Goal: Task Accomplishment & Management: Manage account settings

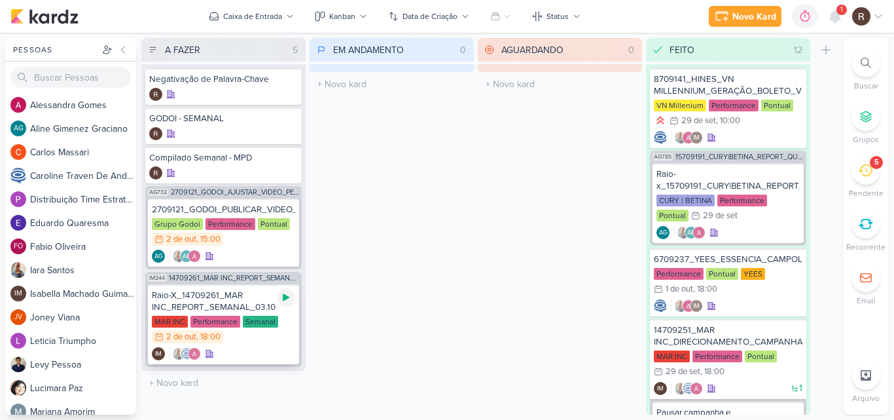
click at [283, 303] on div at bounding box center [286, 297] width 18 height 18
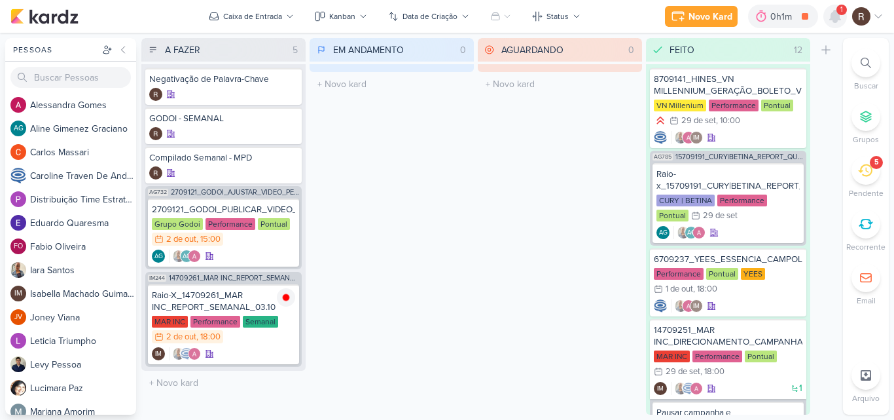
click at [832, 16] on icon at bounding box center [835, 16] width 10 height 12
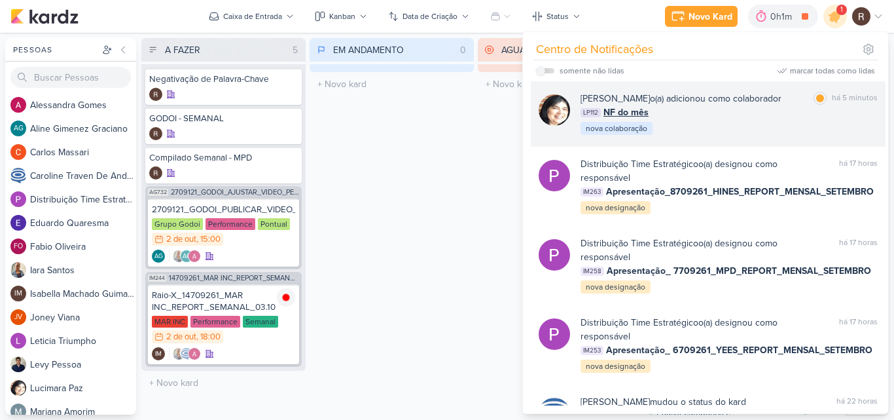
click at [760, 126] on div "Lucimara Paz o(a) adicionou como colaborador marcar como lida há 5 minutos LP11…" at bounding box center [729, 114] width 297 height 45
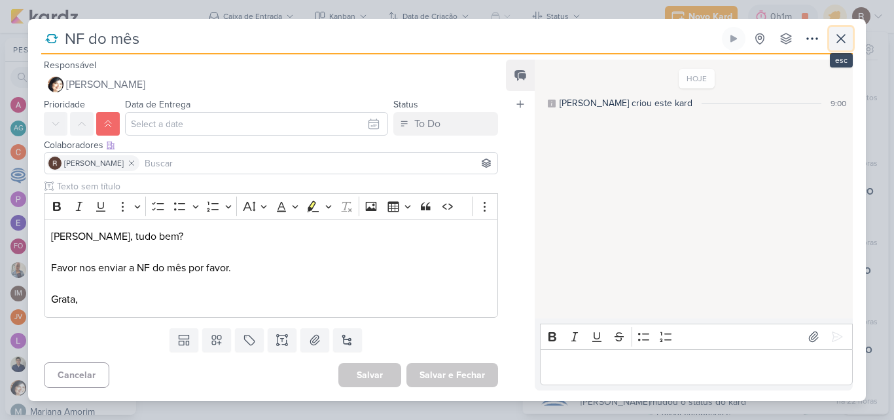
click at [842, 37] on icon at bounding box center [842, 39] width 16 height 16
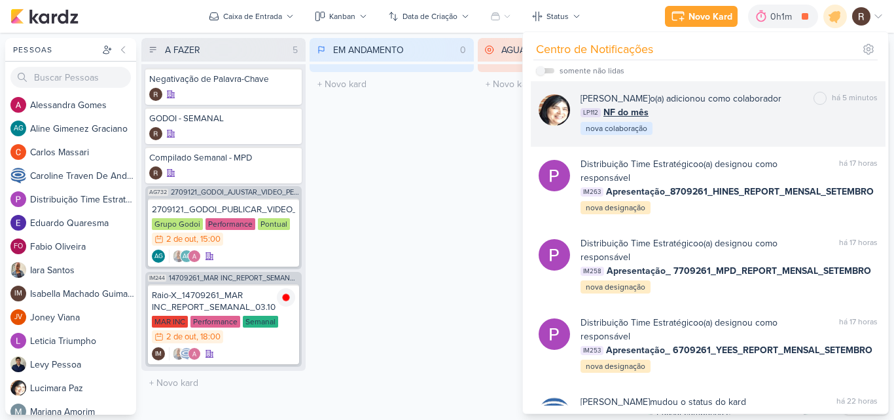
click at [718, 132] on div "Lucimara Paz o(a) adicionou como colaborador marcar como não lida há 5 minutos …" at bounding box center [729, 114] width 297 height 45
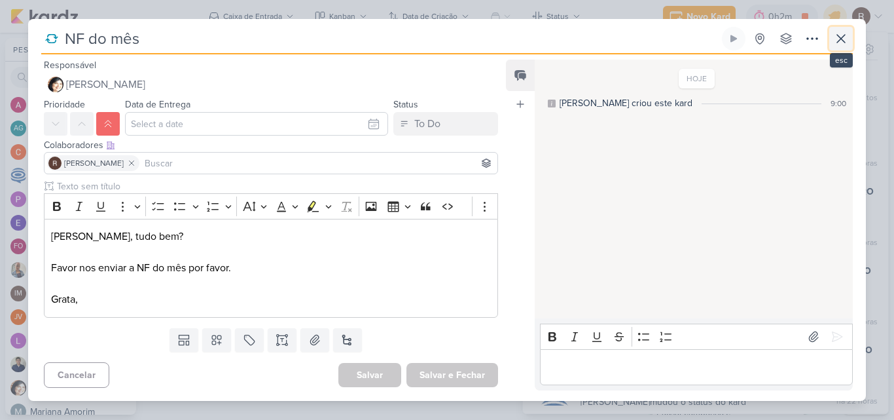
click at [845, 37] on icon at bounding box center [842, 39] width 16 height 16
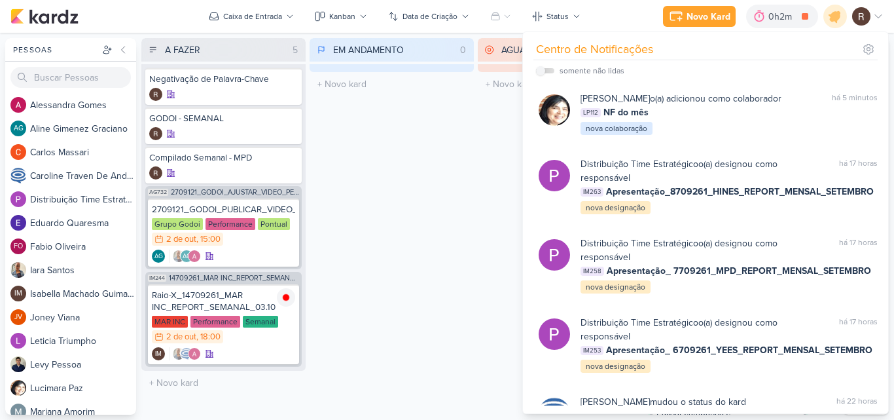
click at [438, 159] on div "EM ANDAMENTO 0 Mover Para Esquerda Mover Para Direita Deletar O título do kard …" at bounding box center [392, 226] width 164 height 377
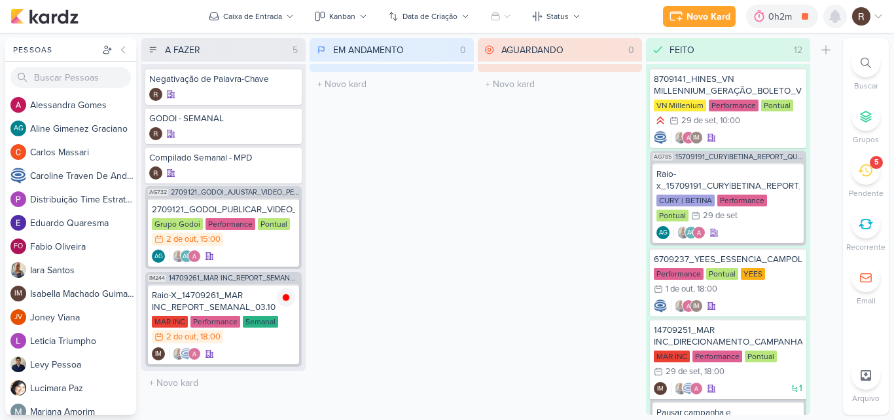
click at [829, 16] on icon at bounding box center [836, 17] width 16 height 16
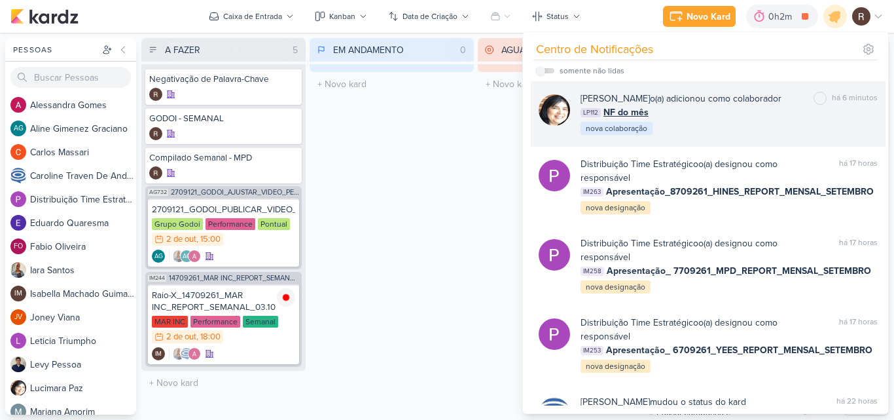
click at [684, 122] on div "Lucimara Paz o(a) adicionou como colaborador marcar como não lida há 6 minutos …" at bounding box center [729, 114] width 297 height 45
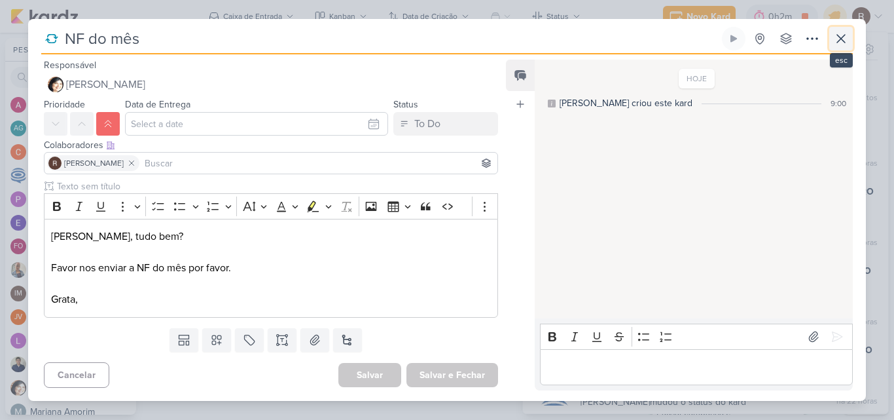
click at [842, 45] on icon at bounding box center [842, 39] width 16 height 16
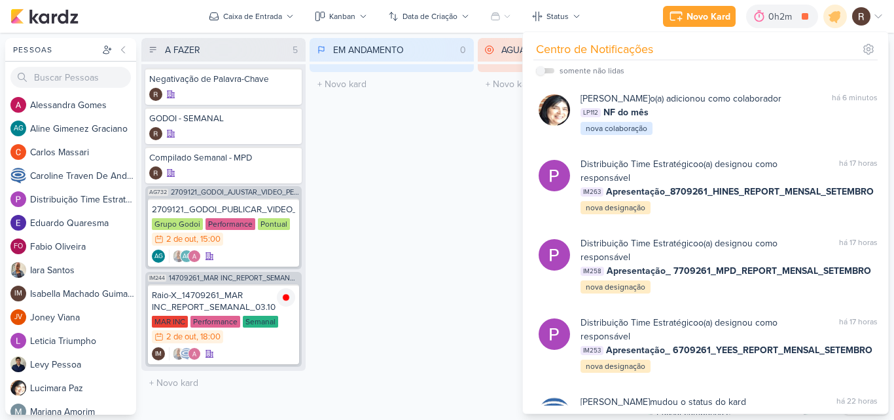
click at [462, 187] on div "EM ANDAMENTO 0 Mover Para Esquerda Mover Para Direita Deletar O título do kard …" at bounding box center [392, 226] width 164 height 377
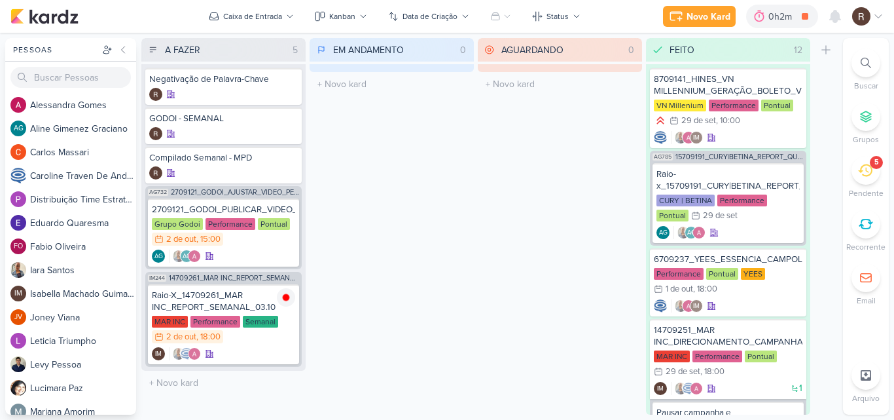
click at [862, 183] on div "5" at bounding box center [866, 170] width 29 height 29
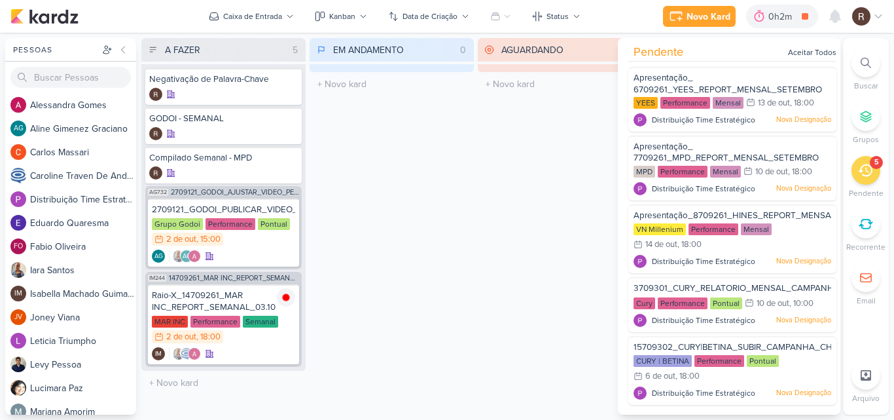
click at [470, 167] on div "EM ANDAMENTO 0 Mover Para Esquerda Mover Para Direita Deletar O título do kard …" at bounding box center [392, 226] width 164 height 377
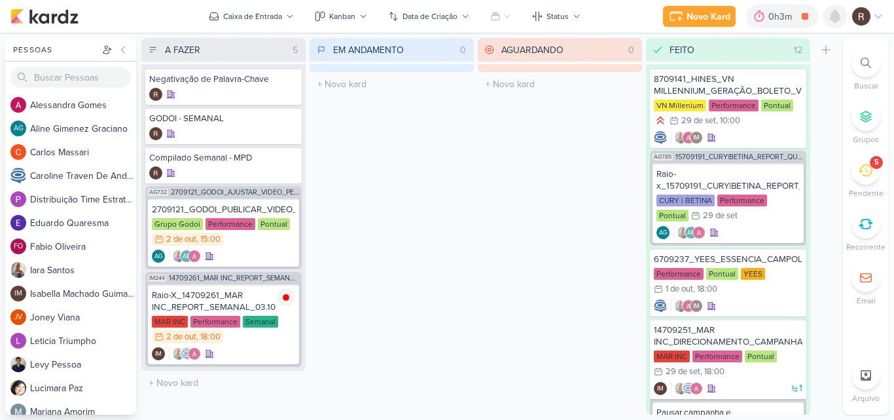
click at [836, 14] on icon at bounding box center [835, 16] width 10 height 12
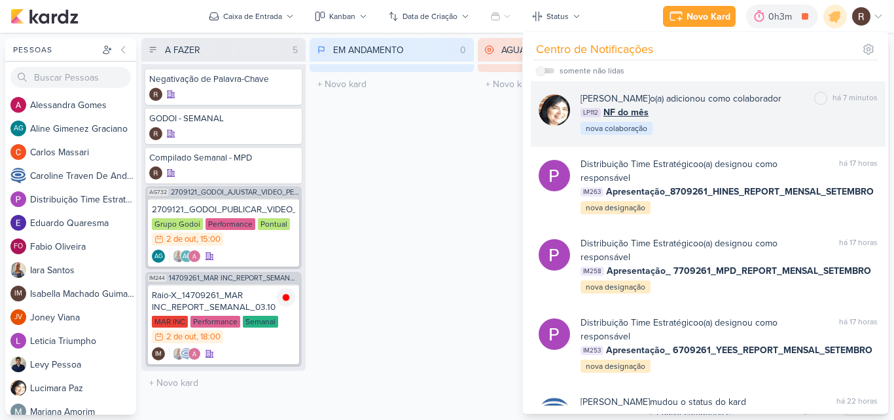
click at [704, 120] on div "Lucimara Paz o(a) adicionou como colaborador marcar como não lida há 7 minutos …" at bounding box center [729, 114] width 297 height 45
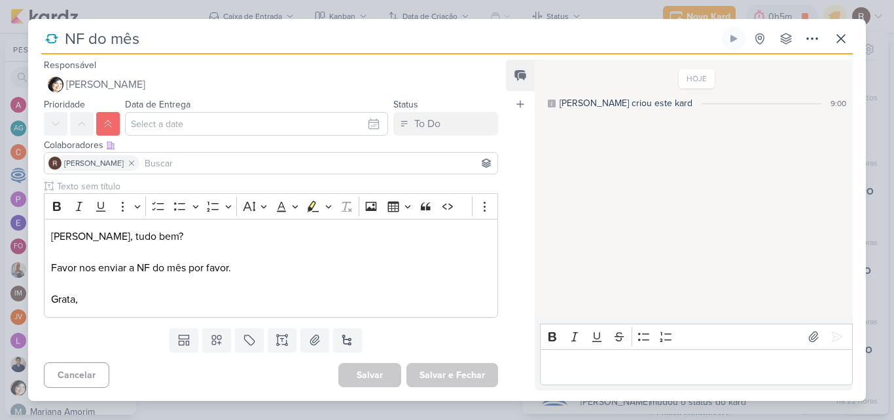
click at [591, 358] on div "Editor editing area: main" at bounding box center [696, 367] width 313 height 36
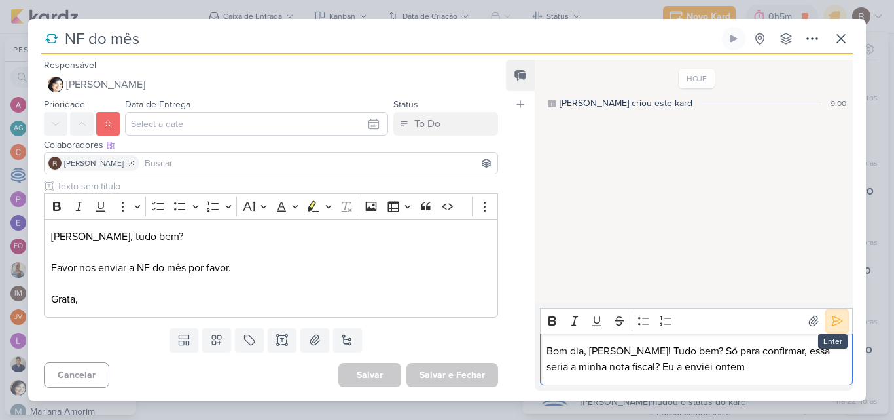
click at [833, 322] on icon at bounding box center [838, 321] width 10 height 10
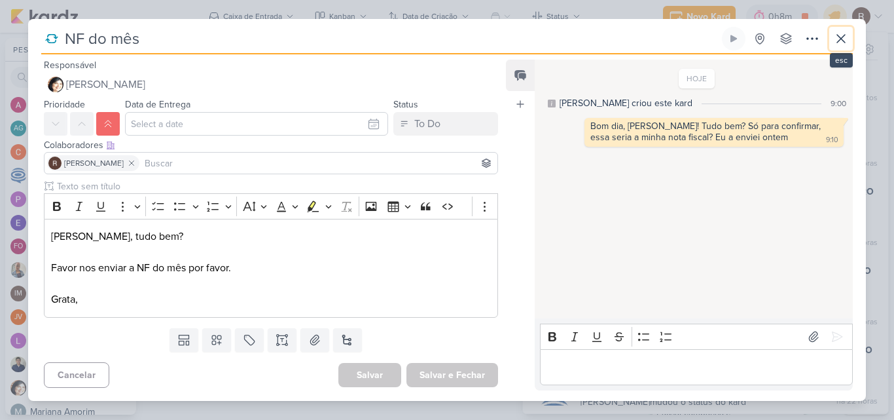
click at [843, 37] on icon at bounding box center [841, 39] width 8 height 8
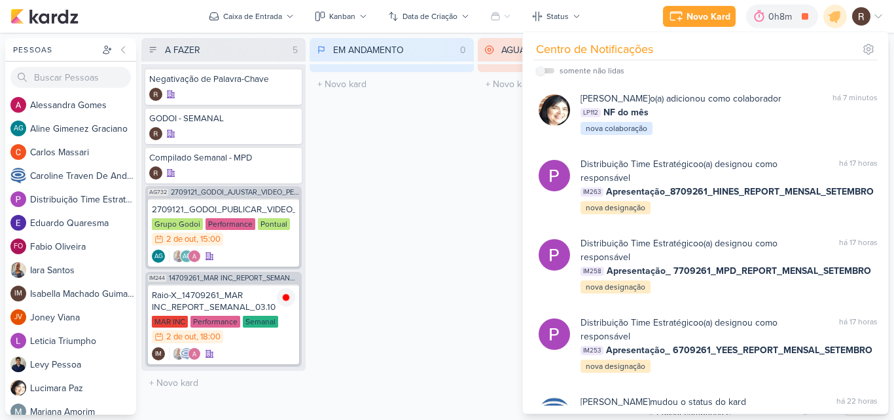
click at [376, 168] on div "EM ANDAMENTO 0 Mover Para Esquerda Mover Para Direita Deletar O título do kard …" at bounding box center [392, 226] width 164 height 377
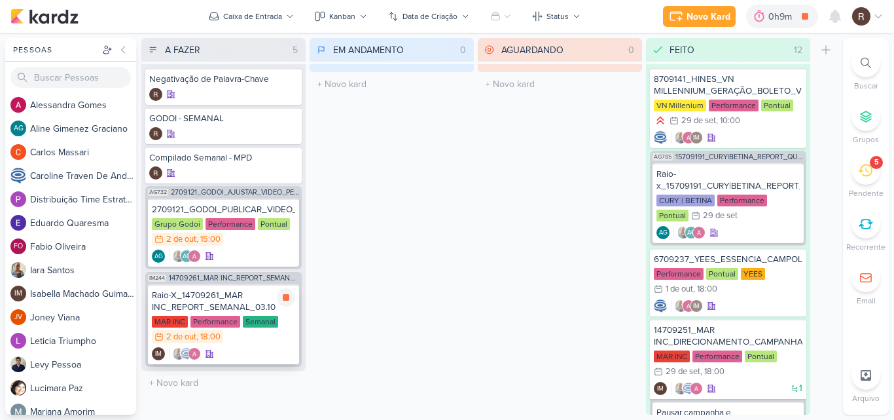
click at [218, 293] on div "Raio-X_14709261_MAR INC_REPORT_SEMANAL_03.10" at bounding box center [223, 301] width 143 height 24
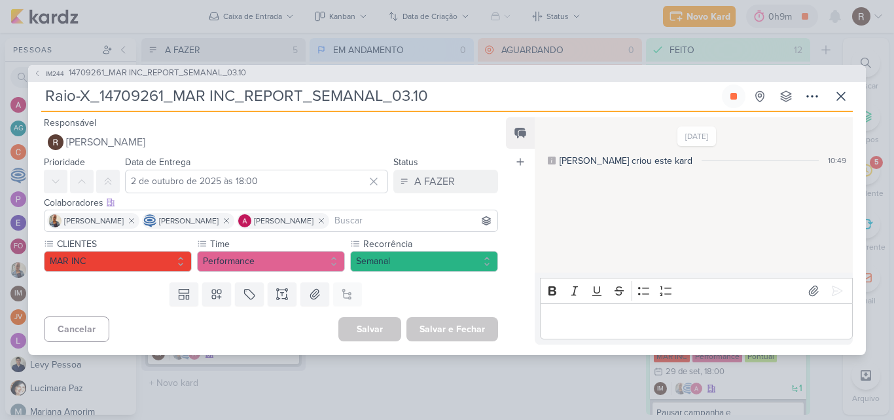
click at [600, 325] on p "Editor editing area: main" at bounding box center [696, 321] width 299 height 16
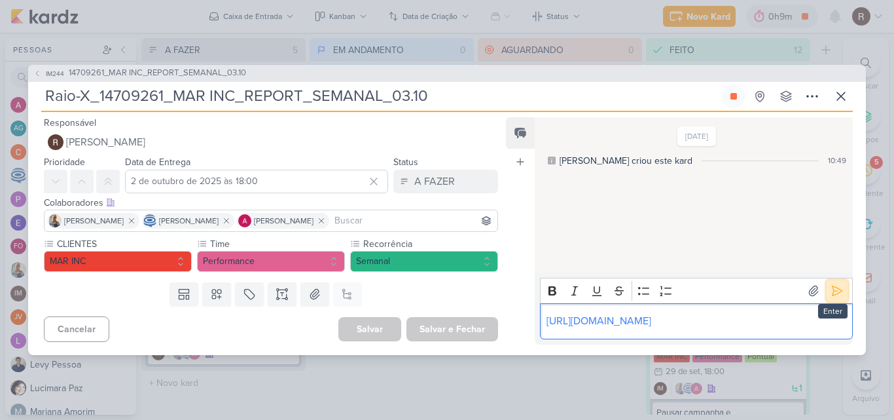
click at [832, 284] on icon at bounding box center [837, 290] width 13 height 13
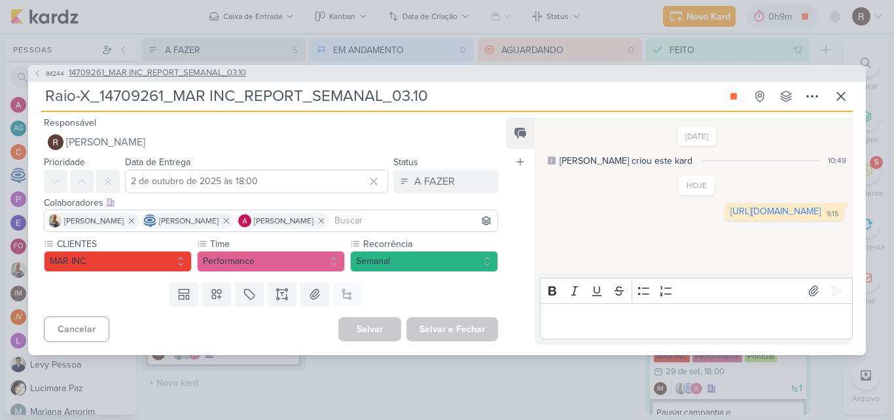
click at [236, 67] on span "14709261_MAR INC_REPORT_SEMANAL_03.10" at bounding box center [157, 73] width 177 height 13
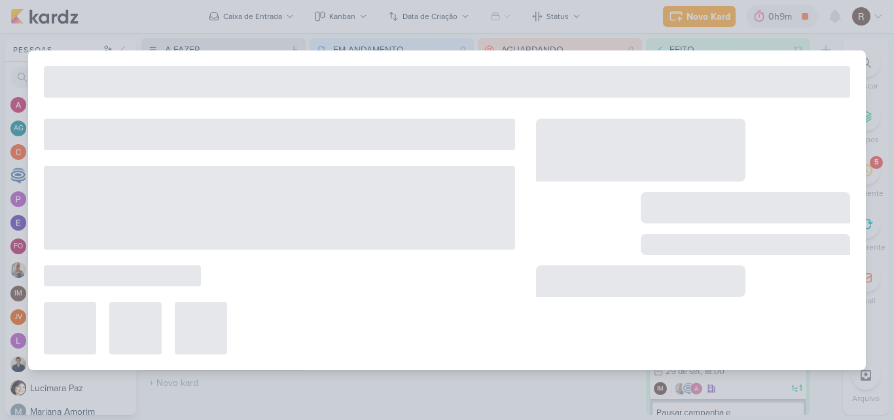
type input "14709261_MAR INC_REPORT_SEMANAL_03.10"
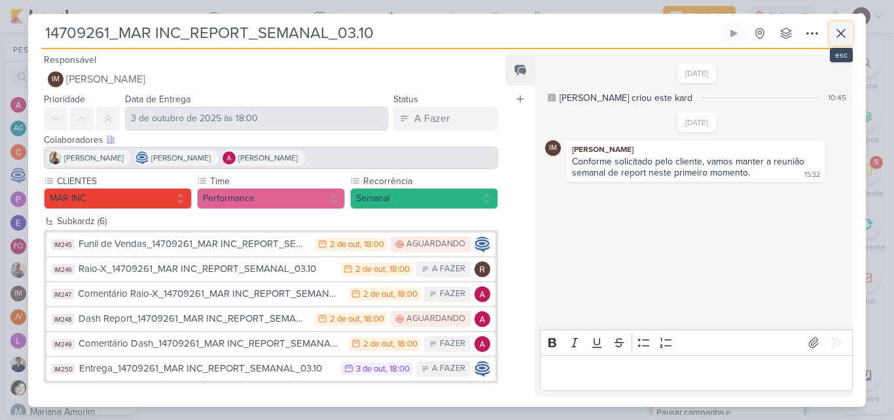
click at [843, 28] on icon at bounding box center [842, 34] width 16 height 16
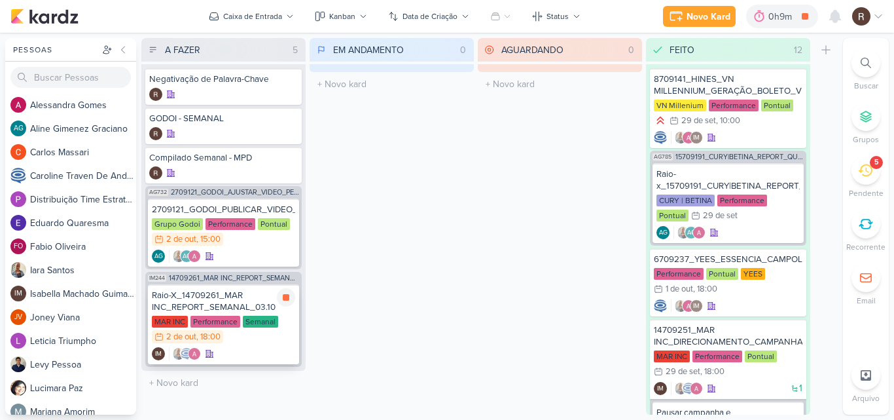
click at [225, 299] on div "Raio-X_14709261_MAR INC_REPORT_SEMANAL_03.10" at bounding box center [223, 301] width 143 height 24
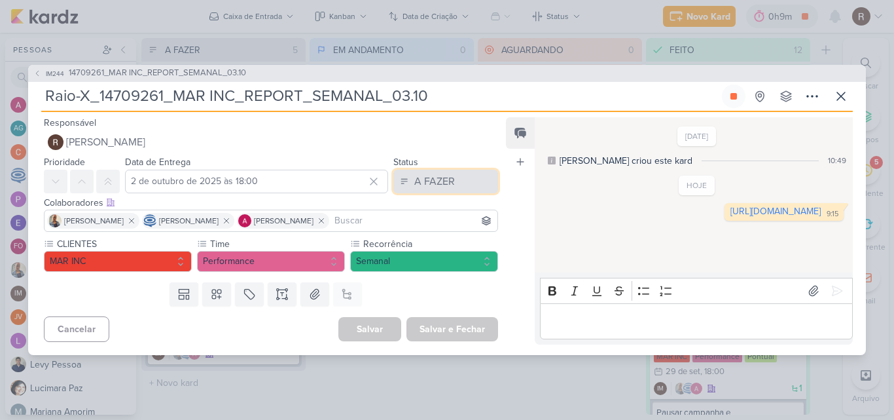
click at [422, 180] on div "A FAZER" at bounding box center [434, 182] width 41 height 16
click at [631, 122] on div "26/9/25 Isabella criou este kard 10:49 HOJE 9:15" at bounding box center [693, 196] width 317 height 155
click at [839, 94] on icon at bounding box center [841, 96] width 8 height 8
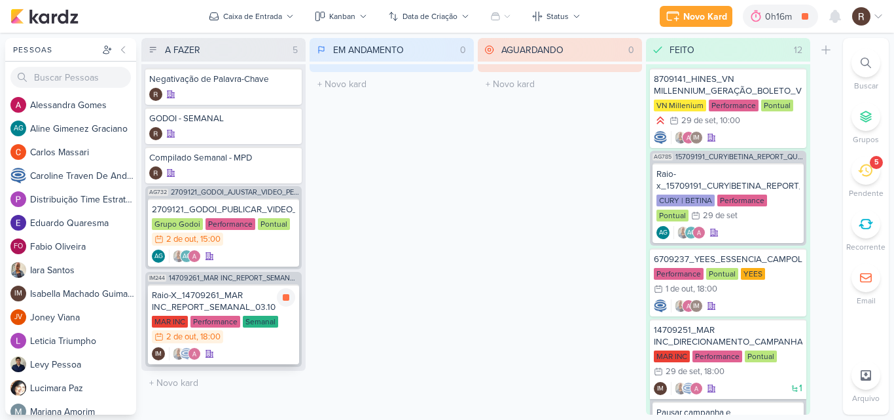
click at [252, 299] on div "Raio-X_14709261_MAR INC_REPORT_SEMANAL_03.10" at bounding box center [223, 301] width 143 height 24
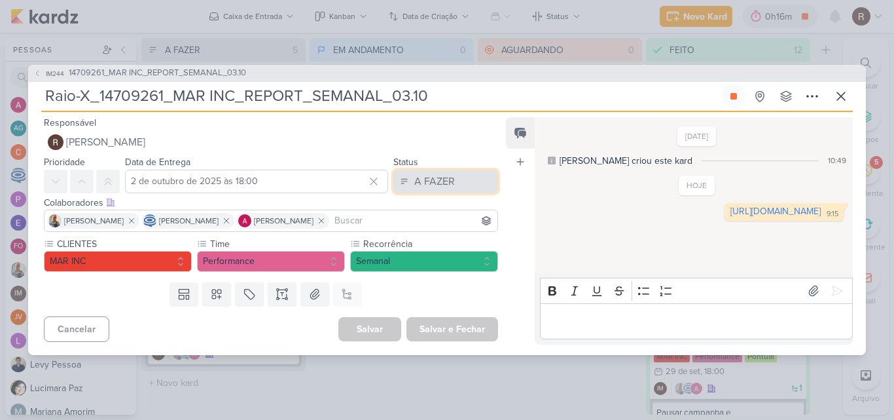
click at [444, 190] on button "A FAZER" at bounding box center [446, 182] width 105 height 24
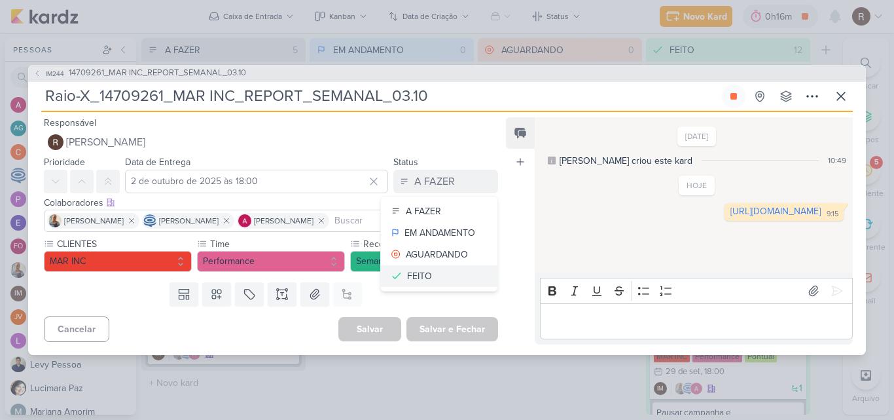
click at [435, 273] on button "FEITO" at bounding box center [439, 276] width 117 height 22
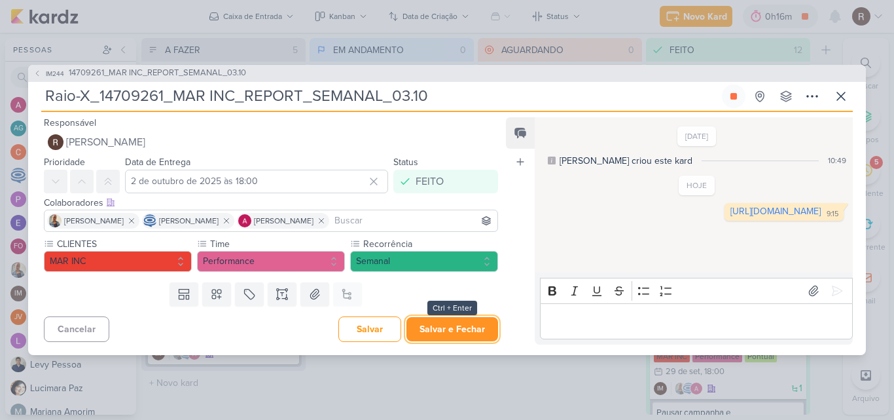
click at [459, 327] on button "Salvar e Fechar" at bounding box center [453, 329] width 92 height 24
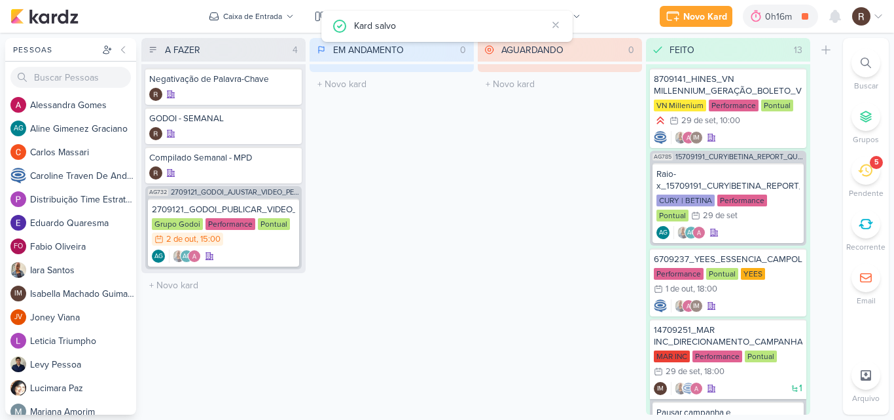
click at [856, 172] on div "5" at bounding box center [866, 170] width 29 height 29
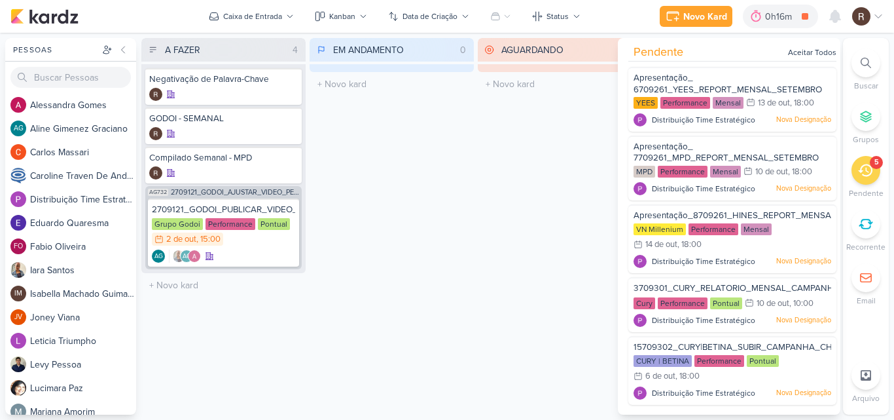
click at [500, 228] on div "AGUARDANDO 0 Mover Para Esquerda Mover Para Direita Deletar O título do kard de…" at bounding box center [560, 226] width 164 height 377
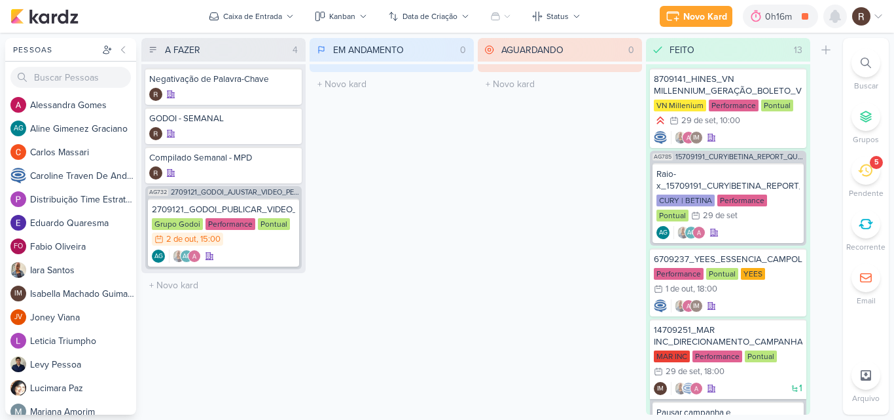
click at [836, 22] on icon at bounding box center [835, 16] width 10 height 12
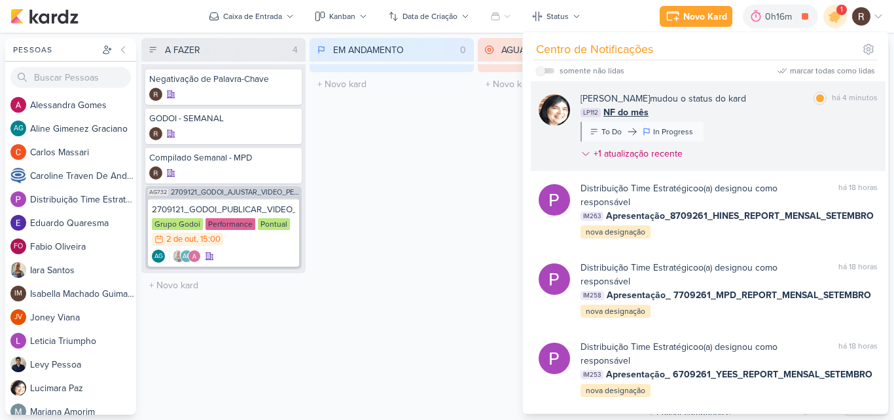
click at [752, 138] on div "Lucimara Paz mudou o status do kard marcar como lida há 4 minutos LP112 NF do m…" at bounding box center [729, 129] width 297 height 74
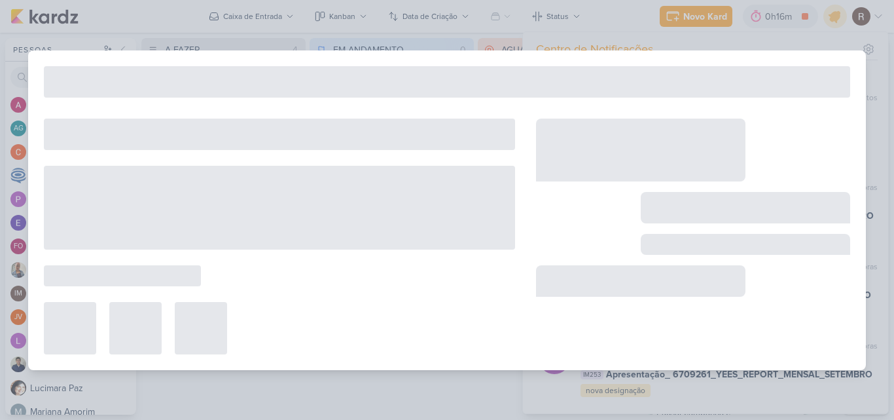
type input "NF do mês"
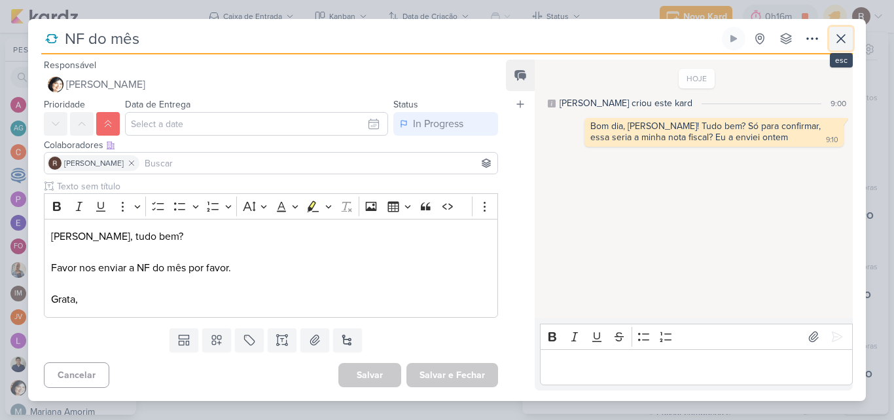
click at [849, 35] on icon at bounding box center [842, 39] width 16 height 16
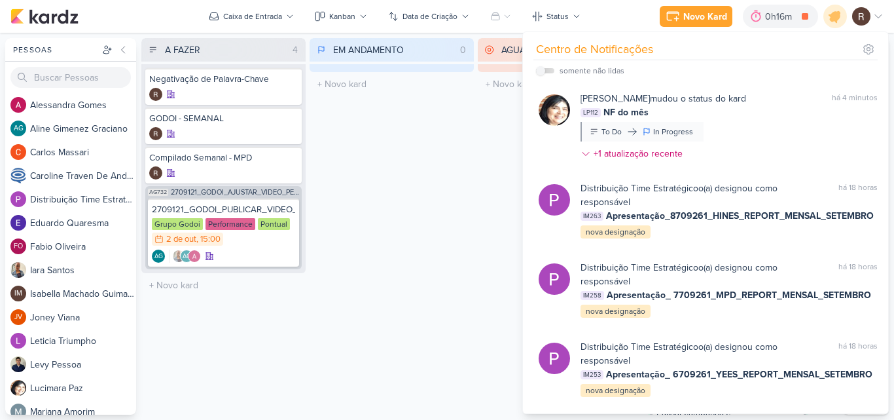
click at [389, 255] on div "EM ANDAMENTO 0 Mover Para Esquerda Mover Para Direita Deletar O título do kard …" at bounding box center [392, 226] width 164 height 377
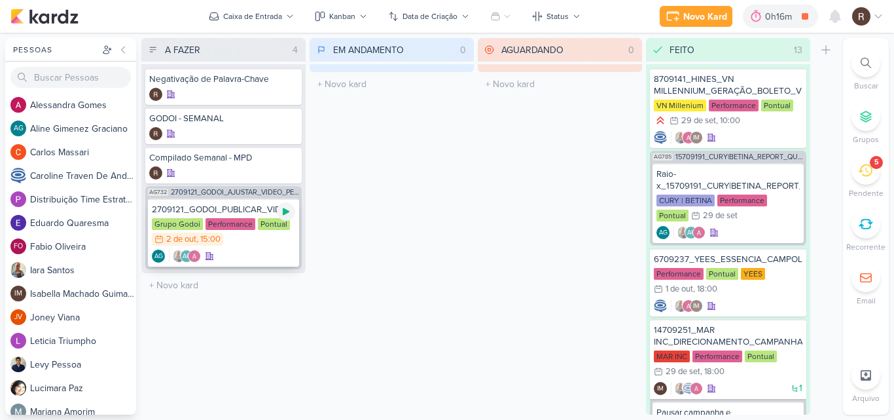
click at [283, 206] on icon at bounding box center [286, 211] width 10 height 10
click at [824, 10] on div at bounding box center [836, 17] width 24 height 24
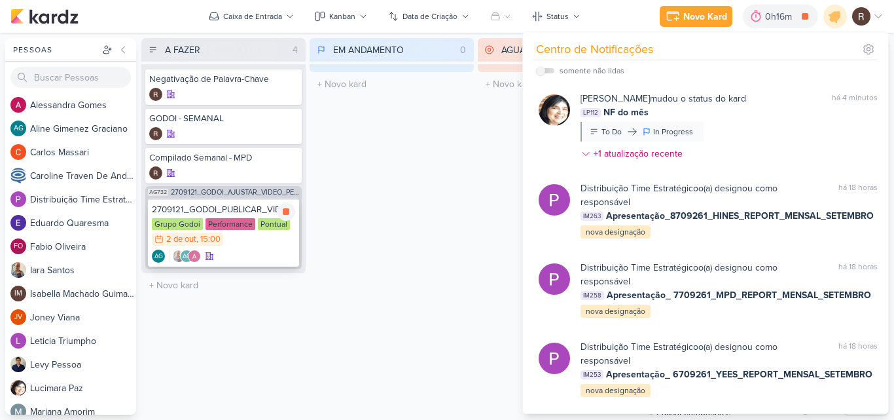
click at [270, 264] on div "2709121_GODOI_PUBLICAR_VIDEO_AJUSTADO_PERFORMANCE_AB Grupo Godoi Performance Po…" at bounding box center [223, 232] width 151 height 68
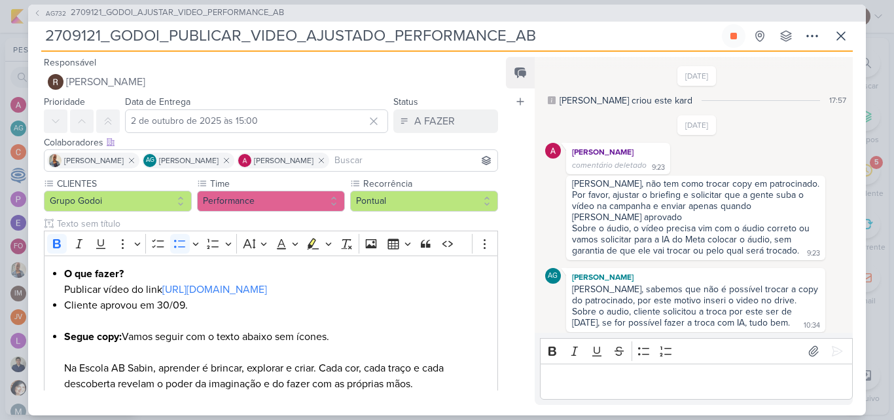
scroll to position [1162, 0]
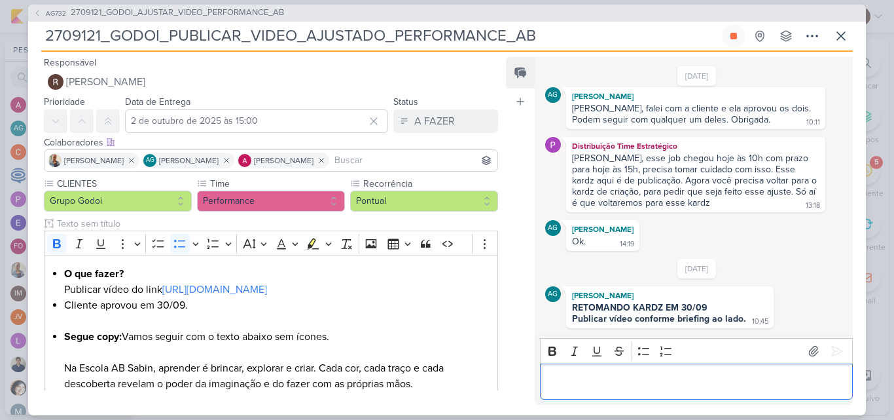
click at [551, 396] on div "Editor editing area: main" at bounding box center [696, 381] width 313 height 36
click at [842, 37] on icon at bounding box center [842, 36] width 16 height 16
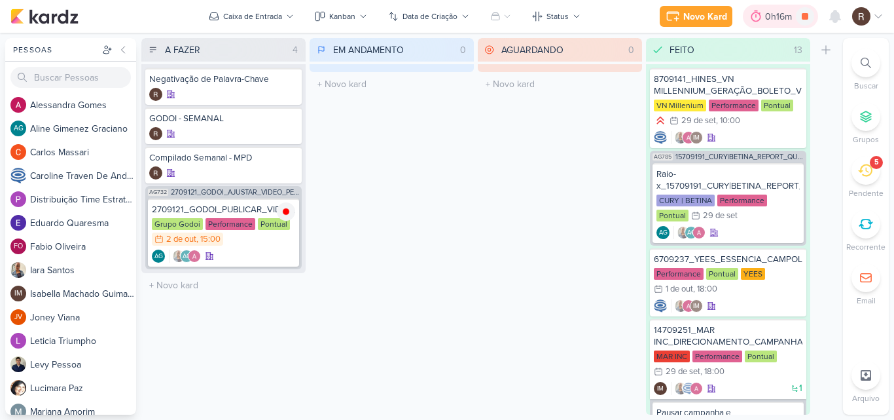
click at [766, 18] on div "0h16m" at bounding box center [780, 17] width 31 height 14
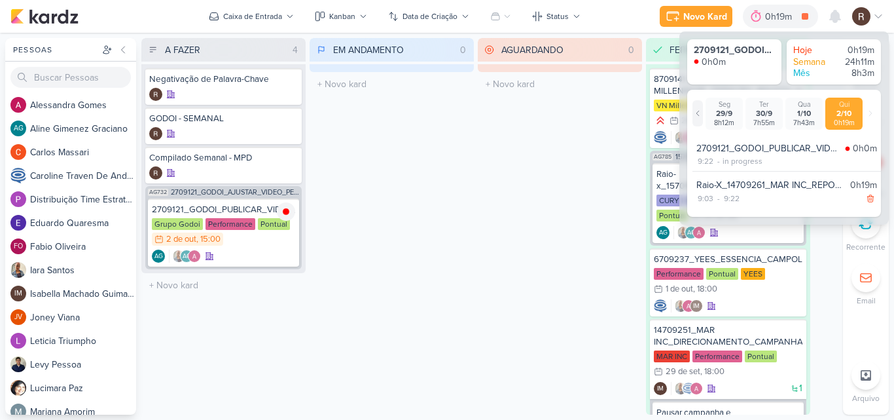
click at [697, 109] on div at bounding box center [698, 113] width 10 height 26
click at [854, 113] on div "1/10" at bounding box center [844, 114] width 32 height 10
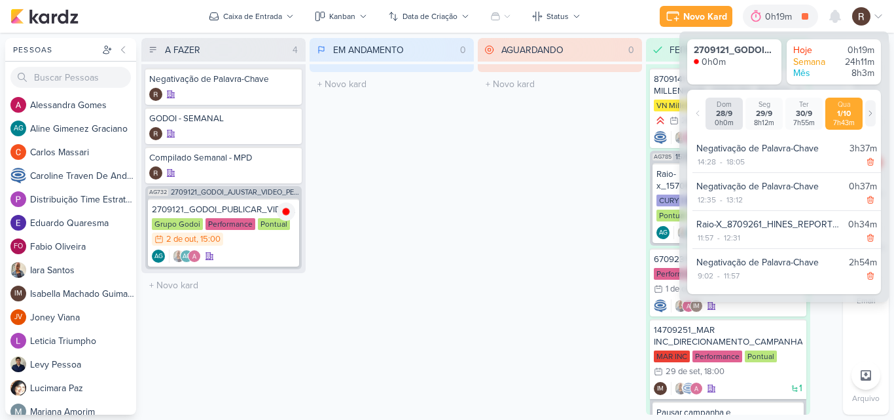
click at [867, 111] on icon at bounding box center [871, 113] width 8 height 8
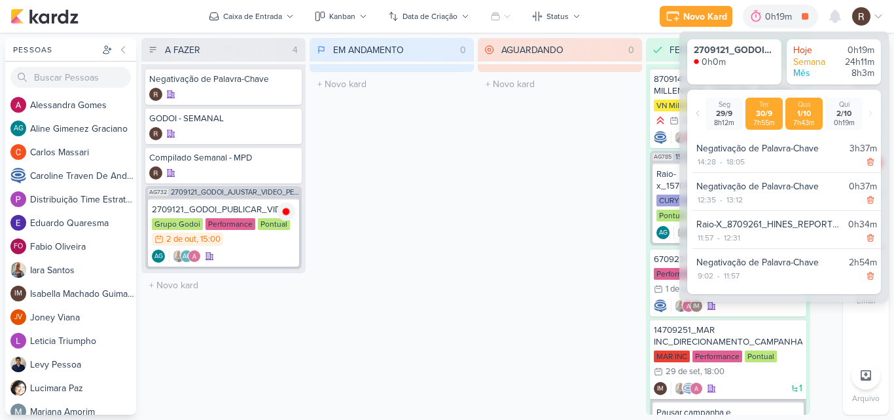
click at [770, 120] on div "7h55m" at bounding box center [764, 123] width 32 height 9
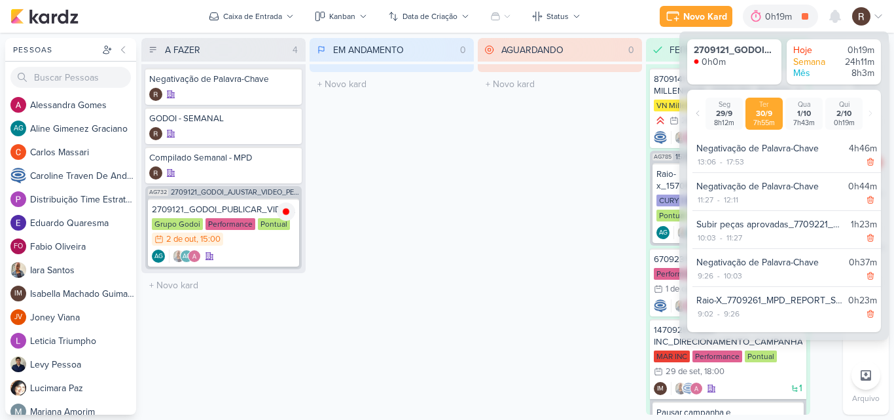
click at [519, 200] on div "AGUARDANDO 0 Mover Para Esquerda Mover Para Direita Deletar O título do kard de…" at bounding box center [560, 226] width 164 height 377
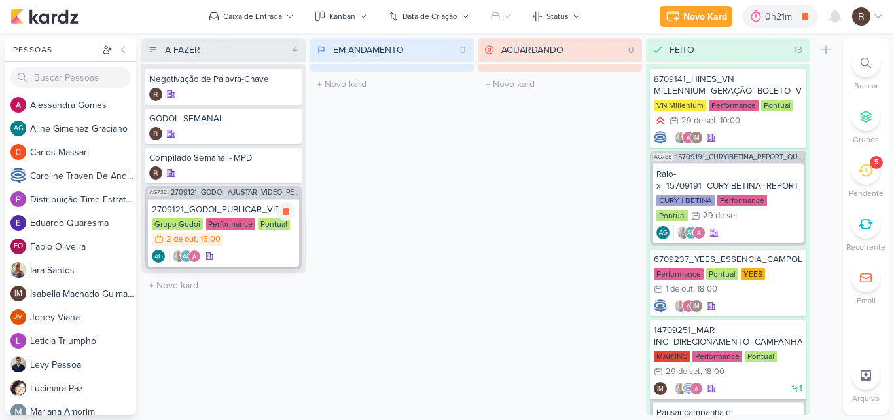
click at [244, 207] on div "2709121_GODOI_PUBLICAR_VIDEO_AJUSTADO_PERFORMANCE_AB" at bounding box center [223, 210] width 143 height 12
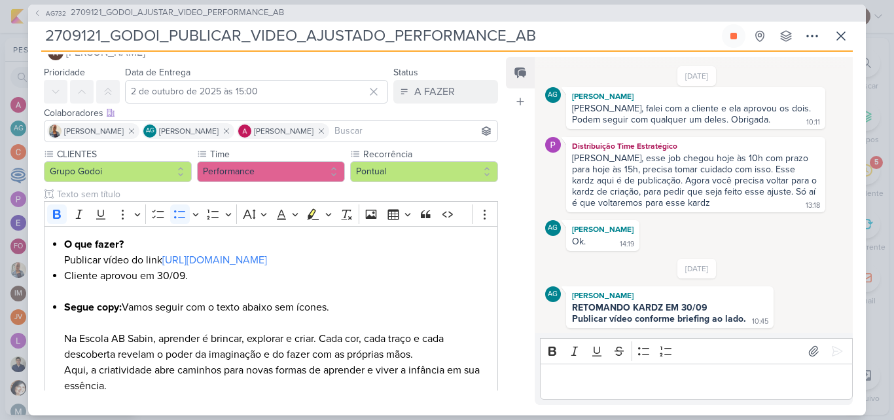
scroll to position [0, 0]
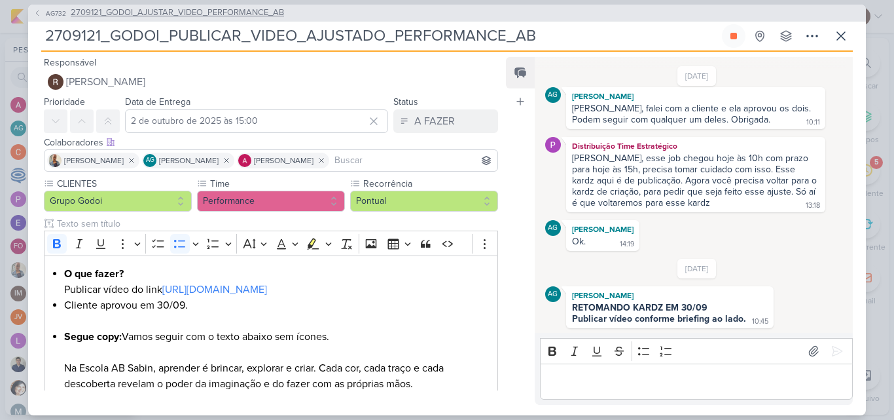
click at [263, 17] on span "2709121_GODOI_AJUSTAR_VIDEO_PERFORMANCE_AB" at bounding box center [177, 13] width 213 height 13
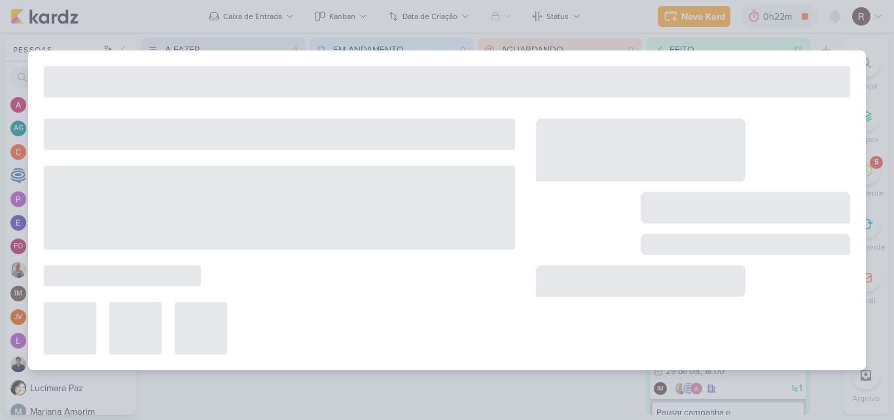
type input "2709121_GODOI_AJUSTAR_VIDEO_PERFORMANCE_AB"
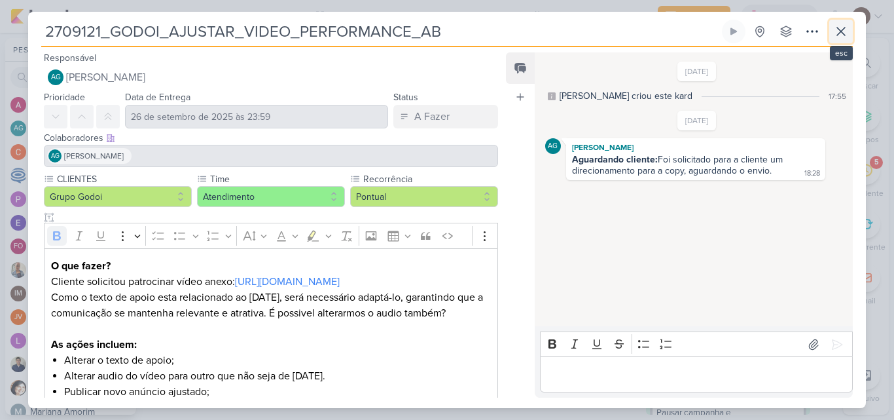
click at [841, 35] on icon at bounding box center [842, 32] width 16 height 16
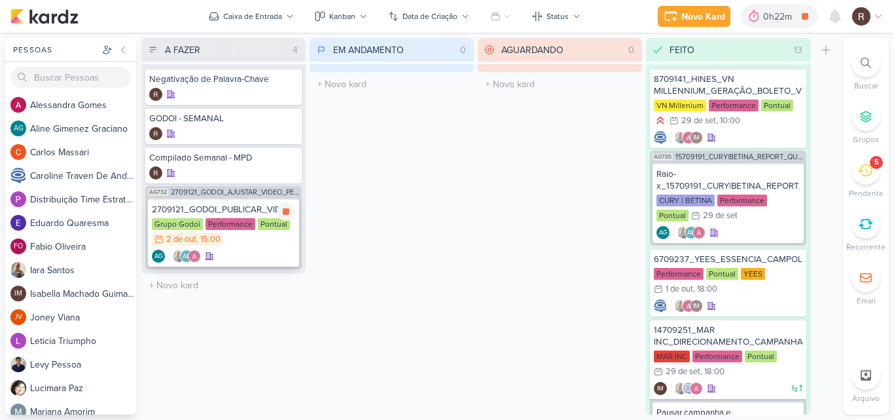
click at [239, 219] on div "Performance" at bounding box center [231, 224] width 50 height 12
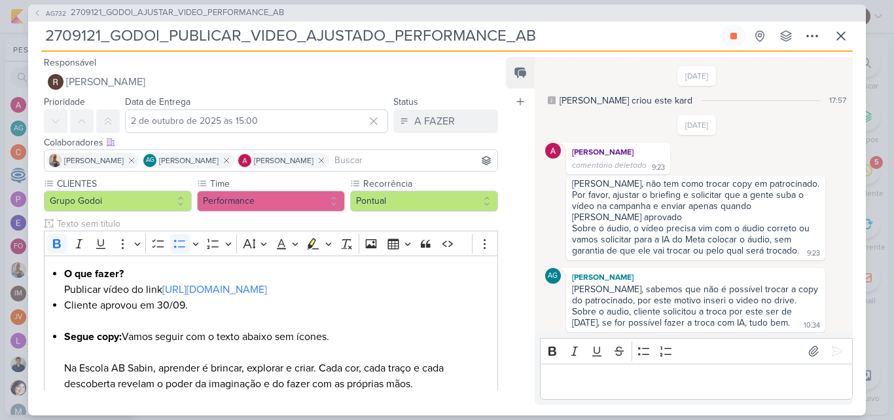
scroll to position [1162, 0]
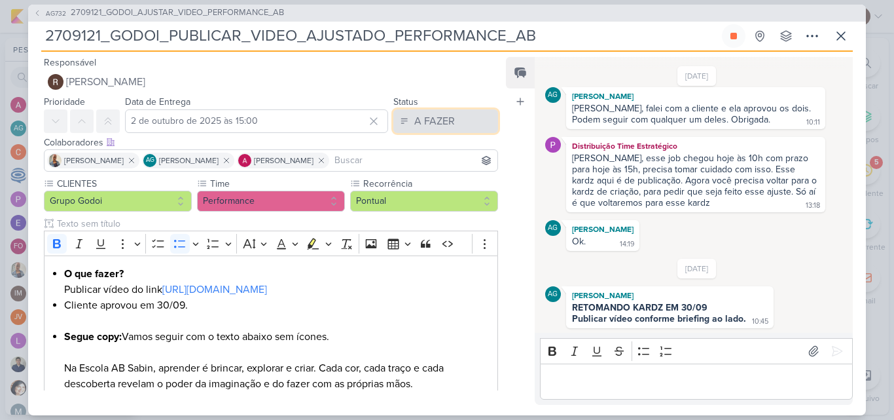
click at [456, 117] on button "A FAZER" at bounding box center [446, 121] width 105 height 24
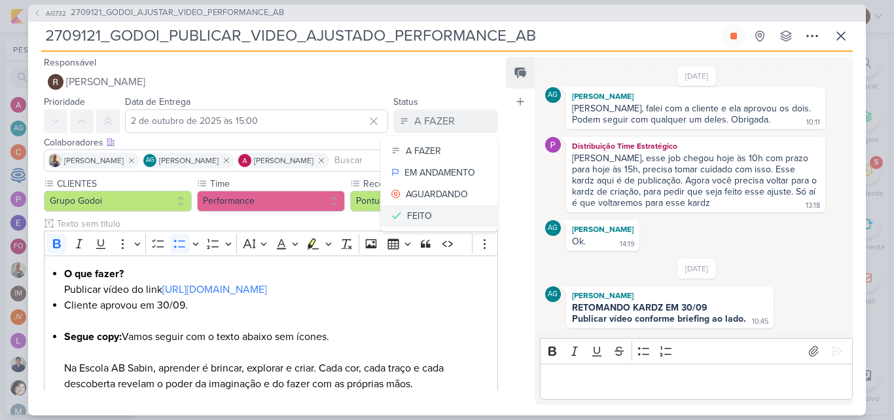
click at [421, 216] on div "FEITO" at bounding box center [419, 216] width 25 height 14
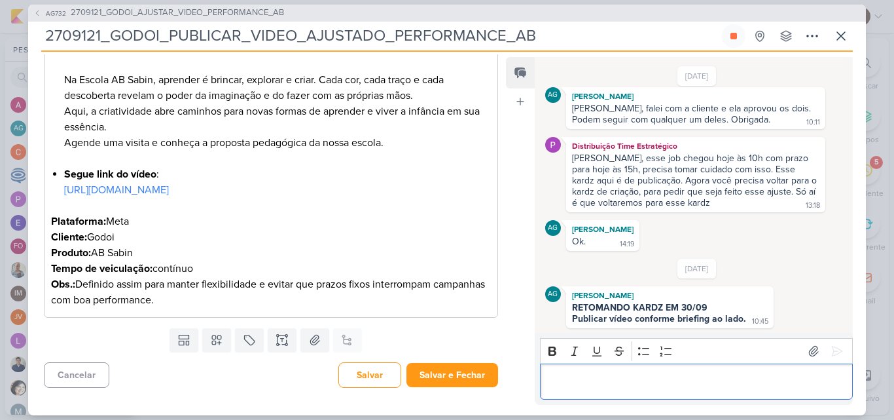
click at [653, 375] on p "Editor editing area: main" at bounding box center [696, 381] width 299 height 16
click at [585, 384] on p "Peça no ar." at bounding box center [696, 381] width 299 height 16
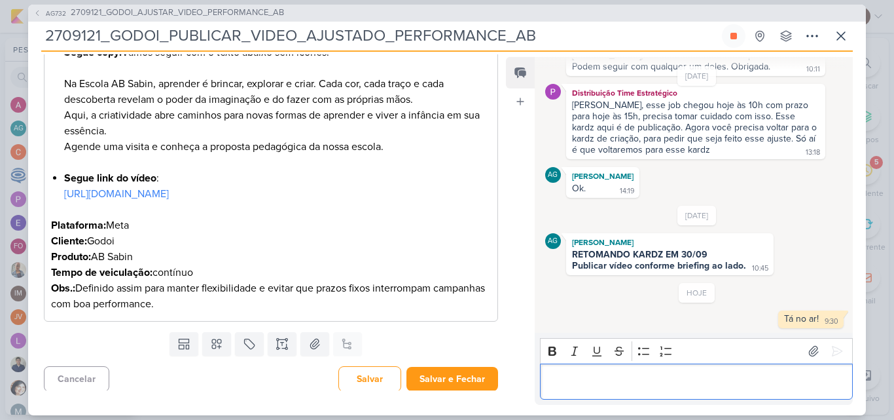
scroll to position [320, 0]
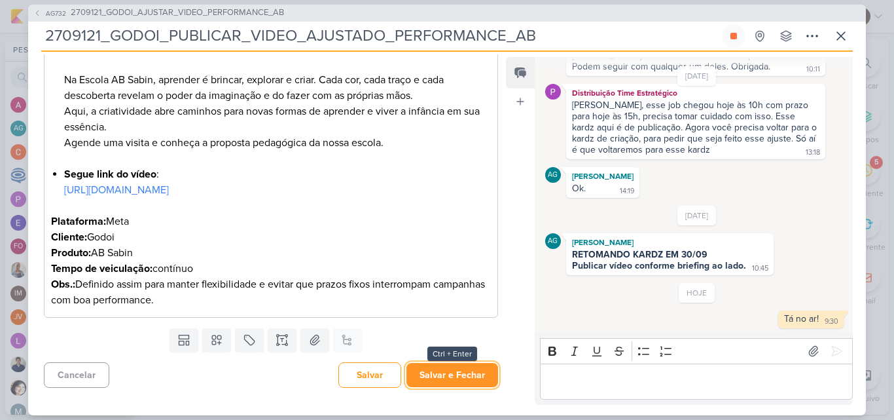
click at [452, 375] on button "Salvar e Fechar" at bounding box center [453, 375] width 92 height 24
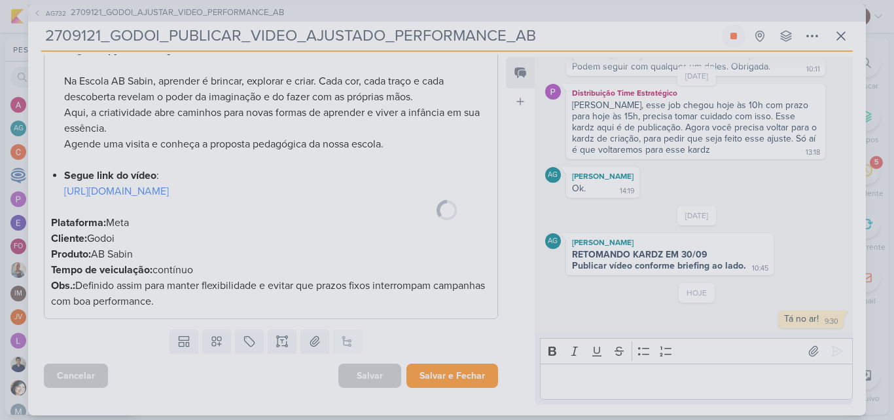
scroll to position [318, 0]
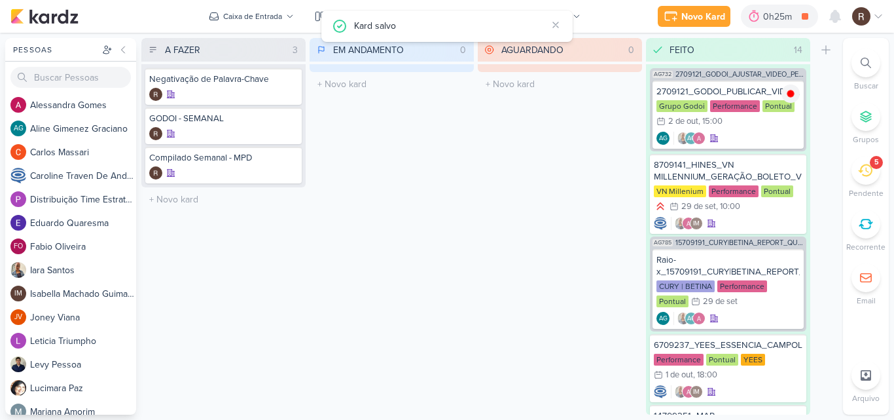
click at [866, 170] on icon at bounding box center [865, 170] width 14 height 12
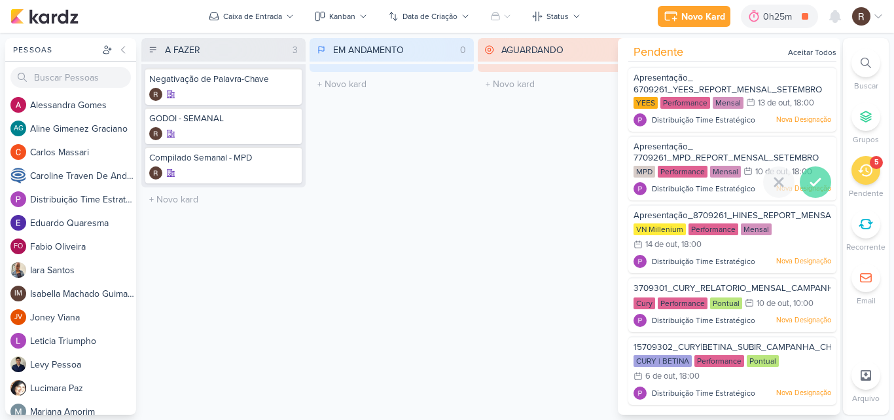
click at [808, 177] on icon at bounding box center [816, 182] width 16 height 16
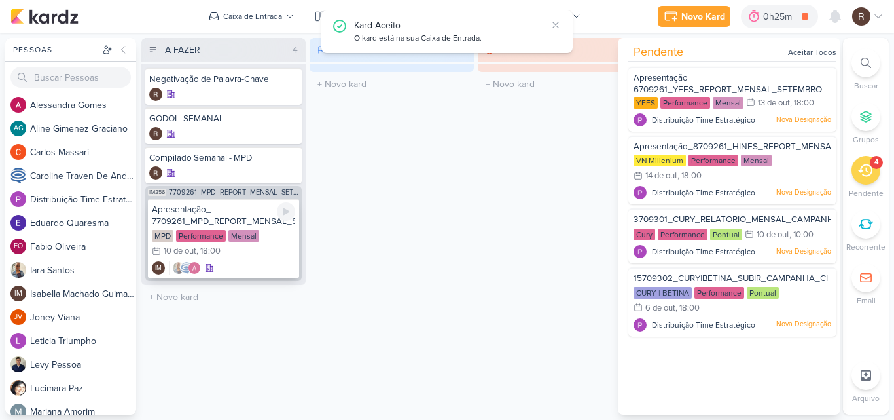
click at [232, 234] on div "Mensal" at bounding box center [244, 236] width 31 height 12
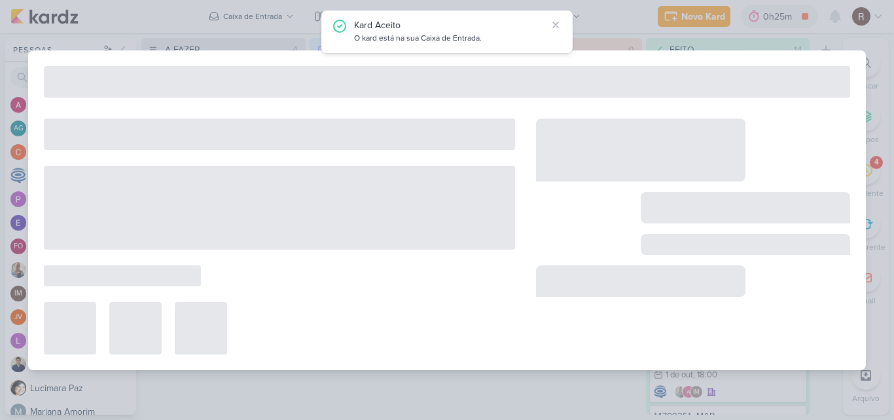
type input "Apresentação_ 7709261_MPD_REPORT_MENSAL_SETEMBRO"
type input "10 de outubro de 2025 às 18:00"
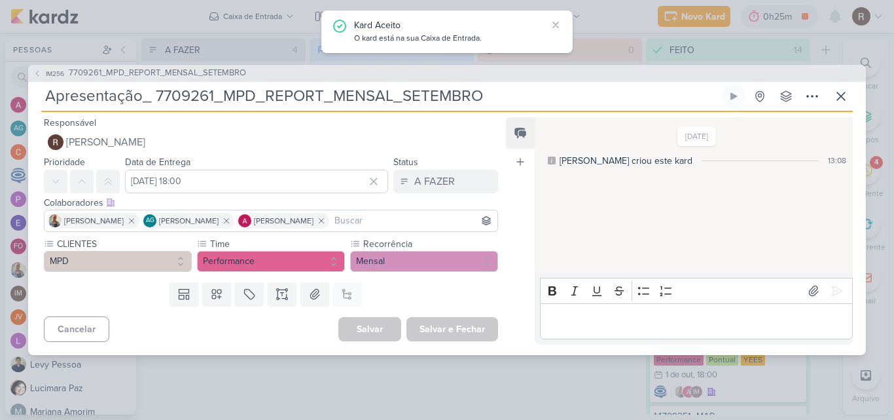
scroll to position [0, 0]
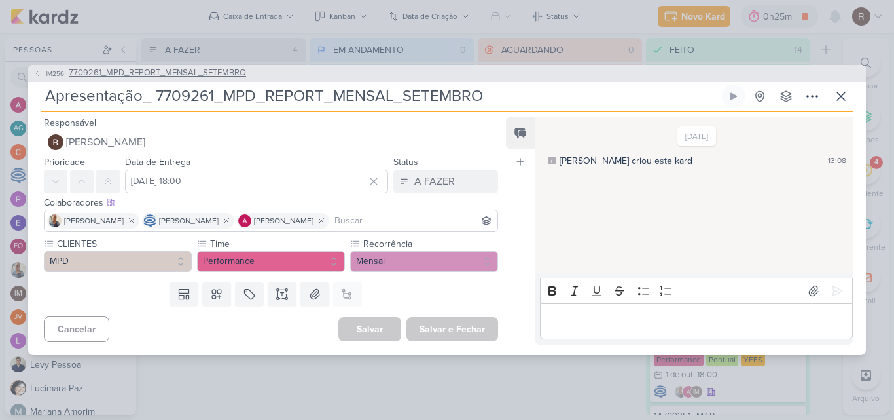
click at [150, 71] on span "7709261_MPD_REPORT_MENSAL_SETEMBRO" at bounding box center [157, 73] width 177 height 13
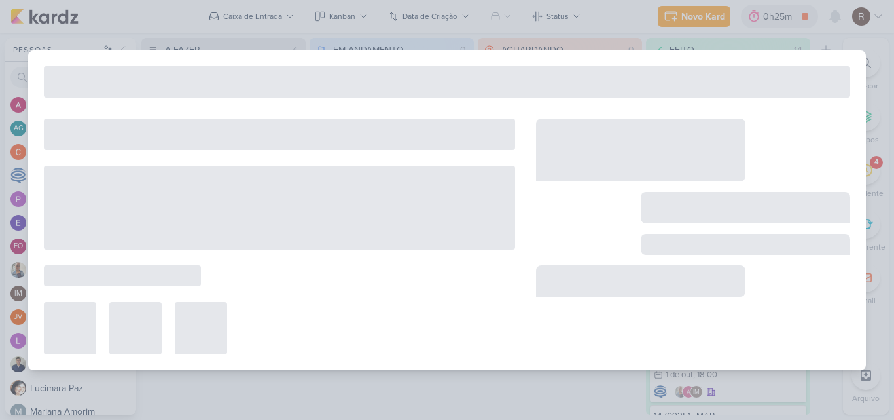
type input "7709261_MPD_REPORT_MENSAL_SETEMBRO"
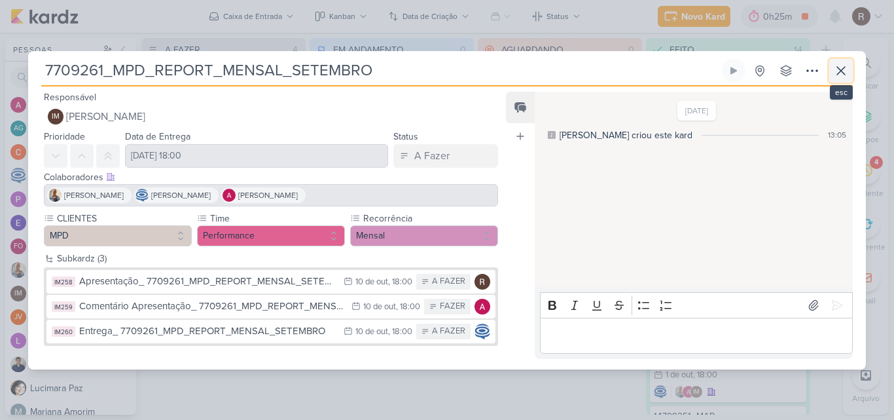
click at [851, 71] on button at bounding box center [842, 71] width 24 height 24
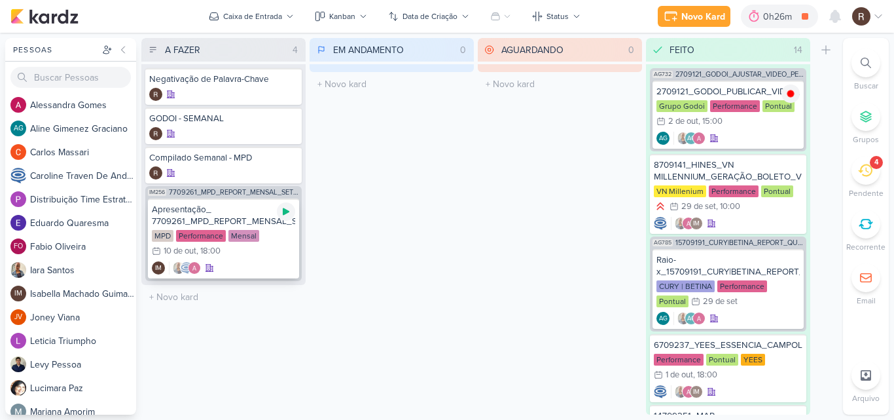
click at [285, 212] on icon at bounding box center [286, 211] width 7 height 7
click at [836, 24] on div at bounding box center [836, 17] width 24 height 24
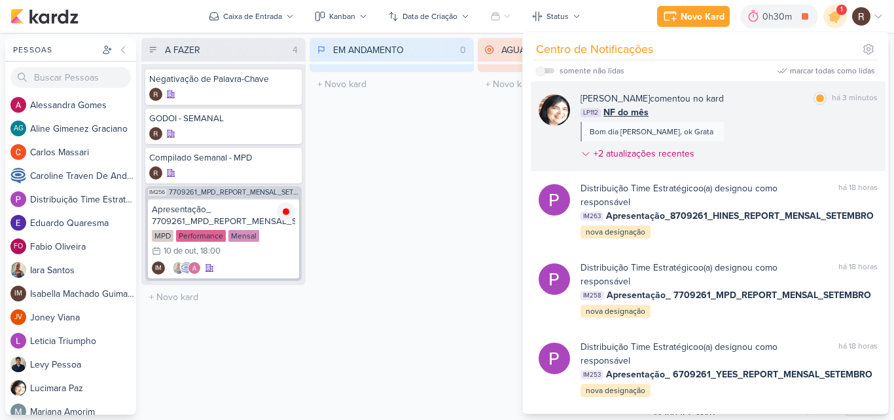
click at [754, 115] on div "LP112 NF do mês" at bounding box center [729, 112] width 297 height 14
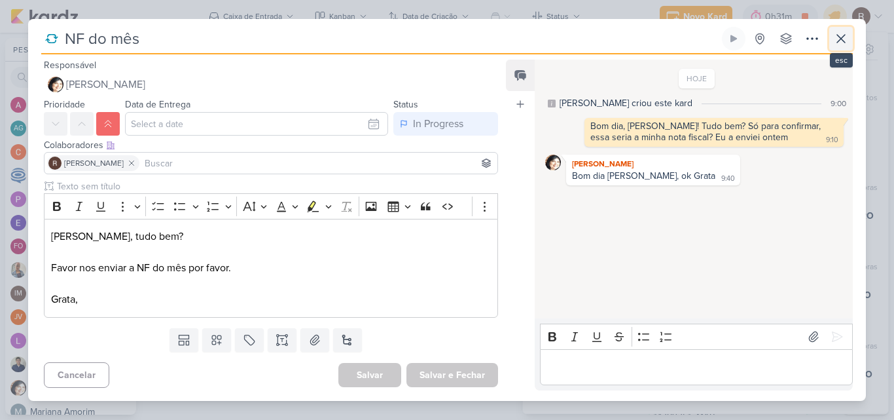
click at [847, 40] on icon at bounding box center [842, 39] width 16 height 16
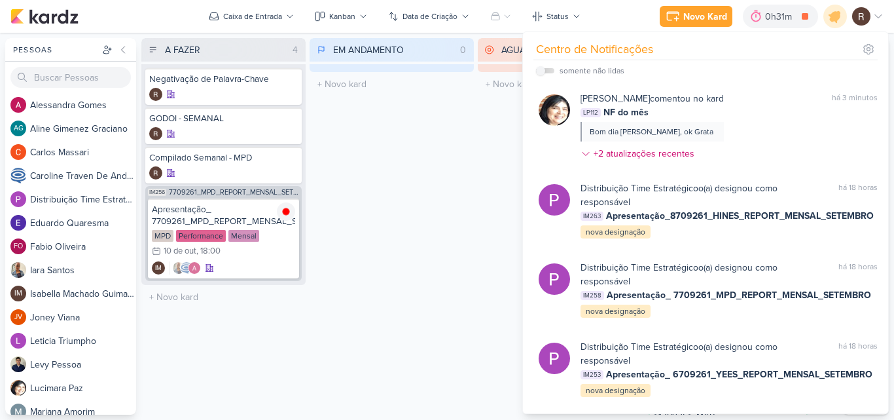
click at [392, 200] on div "EM ANDAMENTO 0 Mover Para Esquerda Mover Para Direita Deletar O título do kard …" at bounding box center [392, 226] width 164 height 377
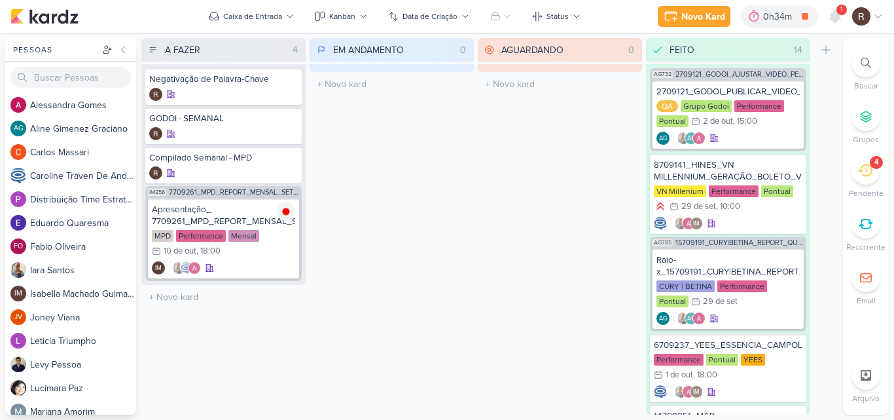
click at [839, 12] on div "1" at bounding box center [842, 10] width 10 height 10
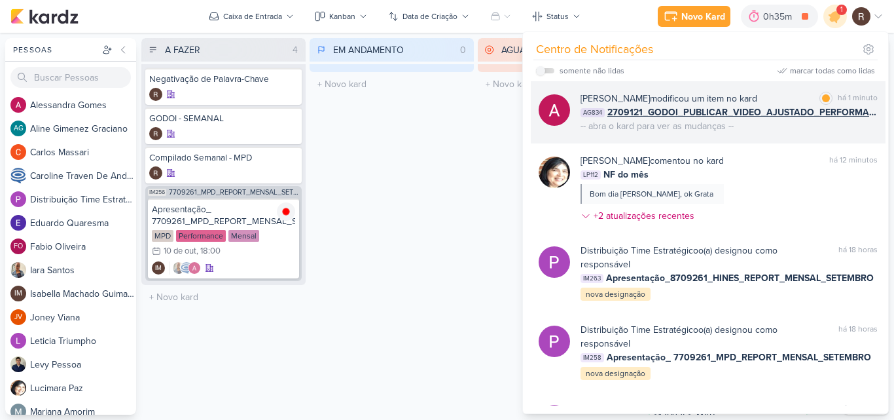
click at [802, 94] on div "Alessandra Gomes modificou um item no kard marcar como lida há 1 minuto" at bounding box center [729, 99] width 297 height 14
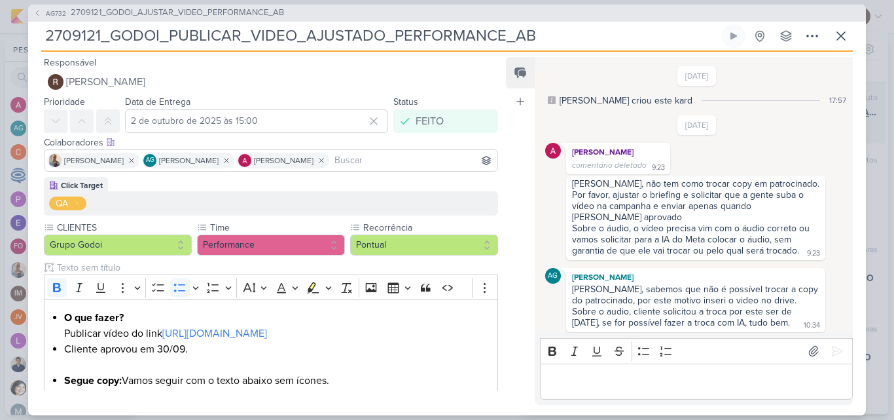
scroll to position [1215, 0]
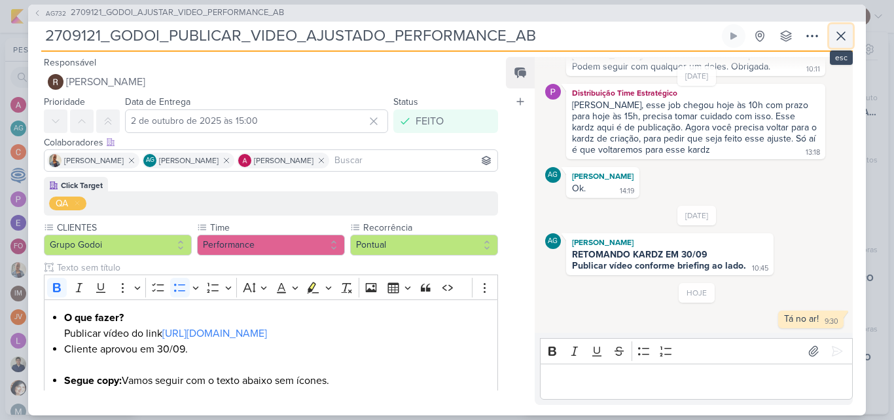
click at [850, 45] on button at bounding box center [842, 36] width 24 height 24
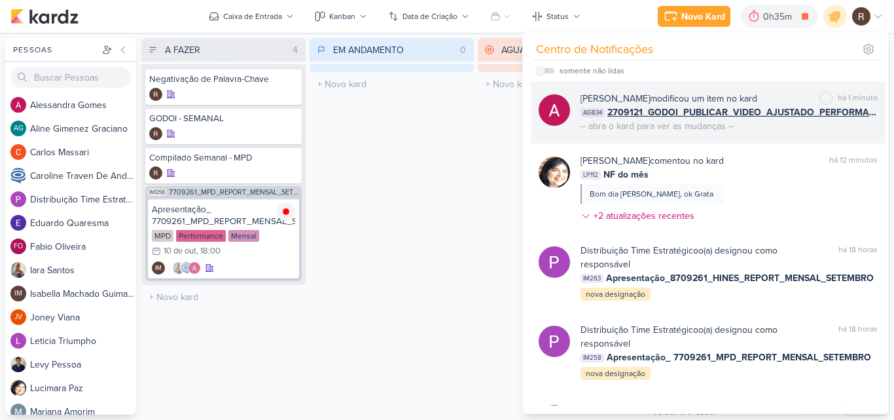
click at [767, 131] on div "Alessandra Gomes modificou um item no kard marcar como não lida há 1 minuto AG8…" at bounding box center [729, 112] width 297 height 41
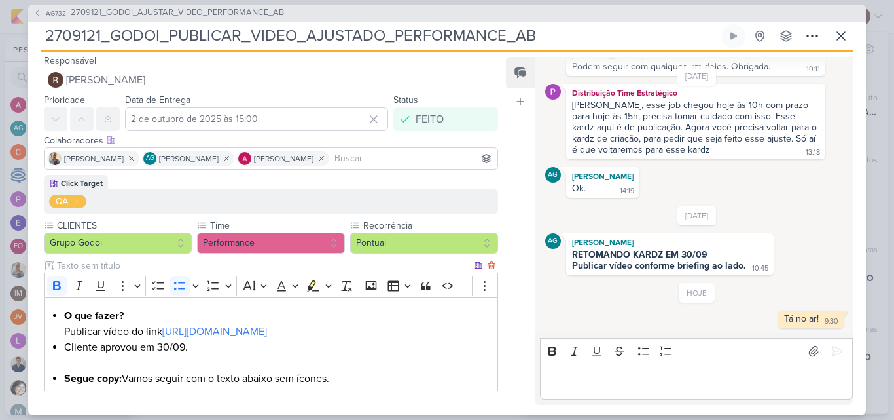
scroll to position [0, 0]
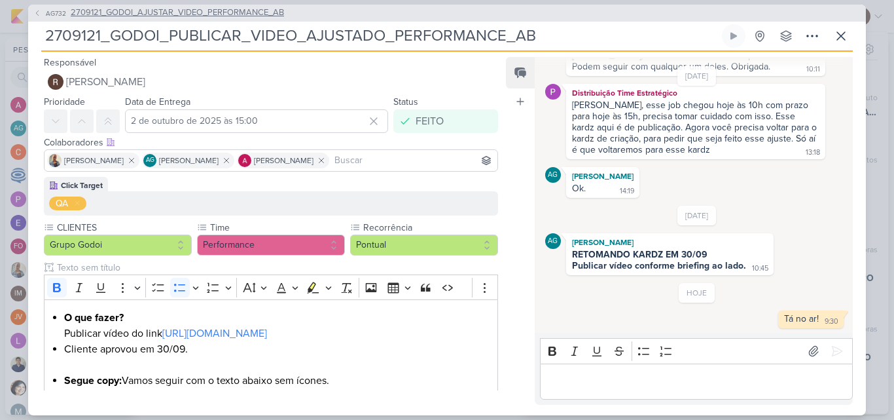
click at [235, 14] on span "2709121_GODOI_AJUSTAR_VIDEO_PERFORMANCE_AB" at bounding box center [177, 13] width 213 height 13
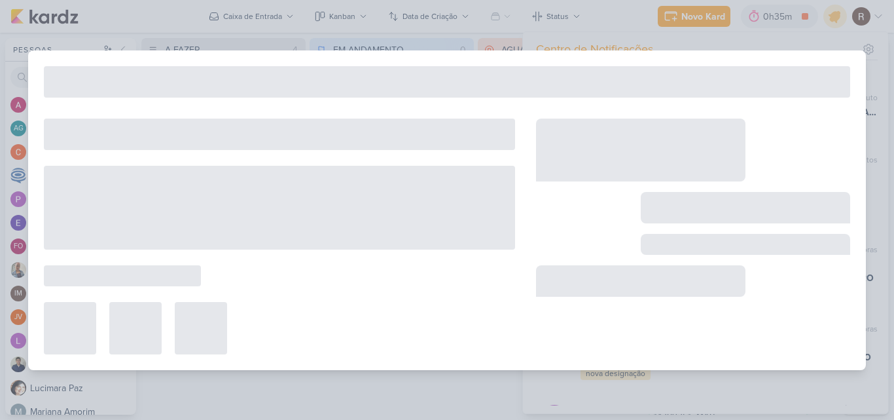
type input "2709121_GODOI_AJUSTAR_VIDEO_PERFORMANCE_AB"
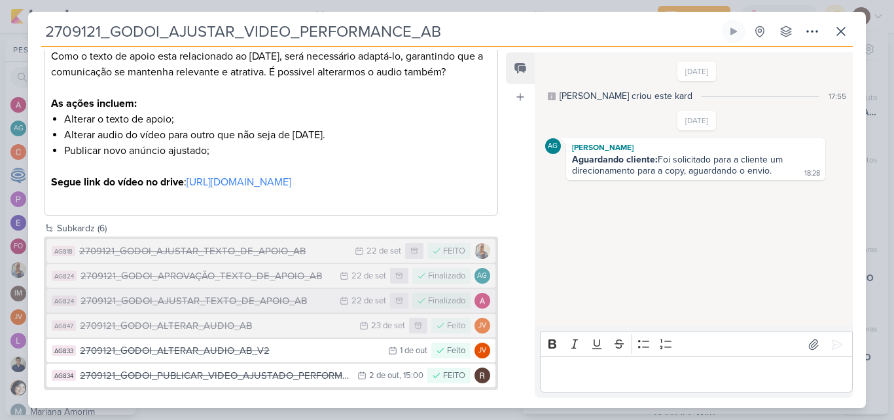
scroll to position [262, 0]
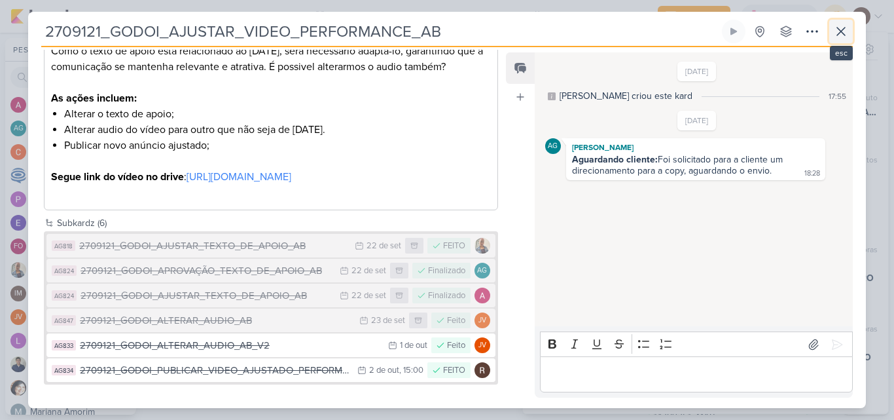
click at [835, 26] on icon at bounding box center [842, 32] width 16 height 16
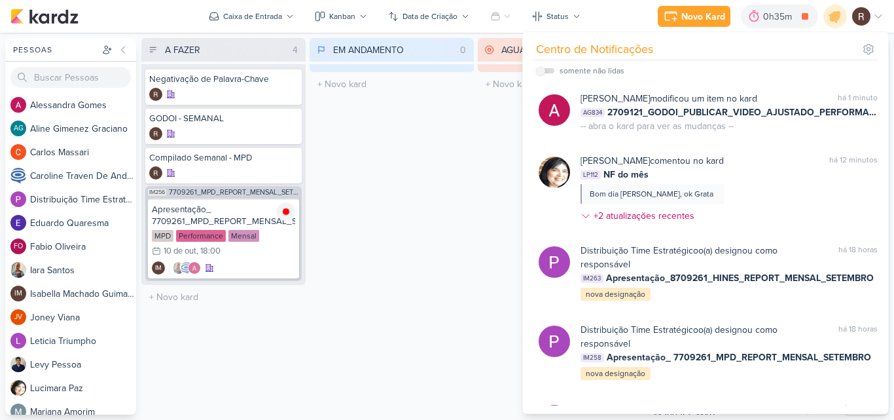
click at [426, 153] on div "EM ANDAMENTO 0 Mover Para Esquerda Mover Para Direita Deletar O título do kard …" at bounding box center [392, 226] width 164 height 377
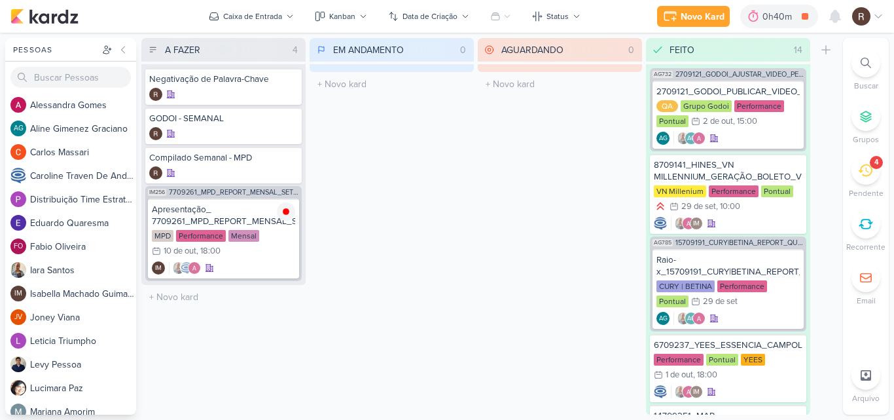
click at [860, 168] on icon at bounding box center [865, 170] width 14 height 14
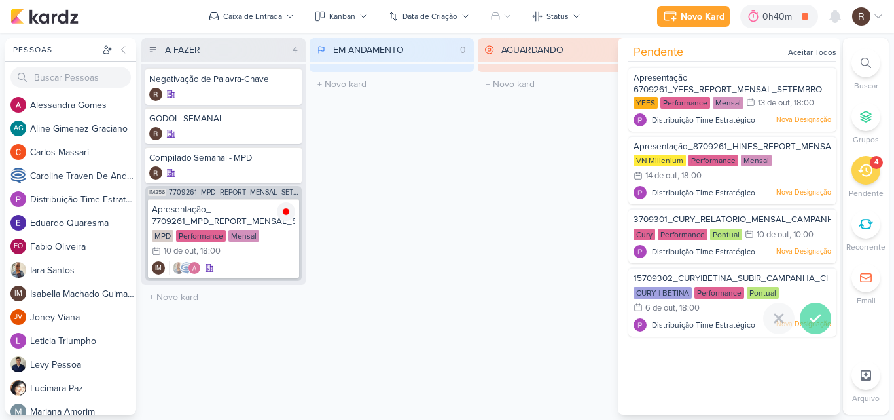
click at [818, 320] on div at bounding box center [815, 318] width 31 height 31
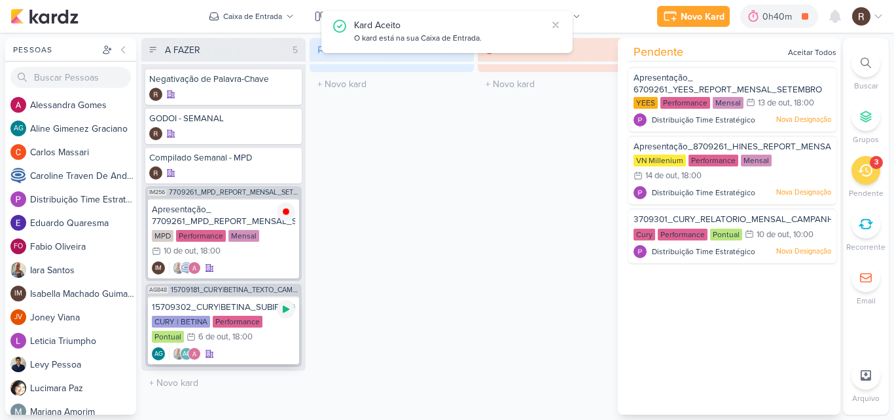
click at [285, 305] on icon at bounding box center [286, 309] width 10 height 10
click at [228, 307] on div "15709302_CURY|BETINA_SUBIR_CAMPANHA_CHACARA_SANTO_ANTONIO" at bounding box center [223, 307] width 143 height 12
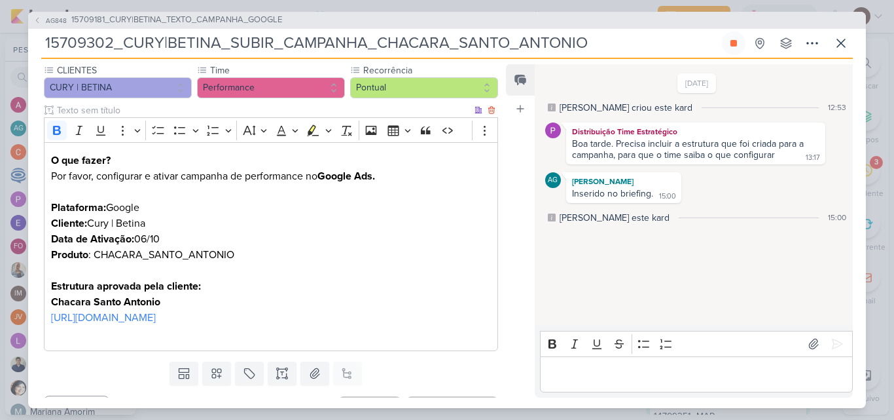
scroll to position [97, 0]
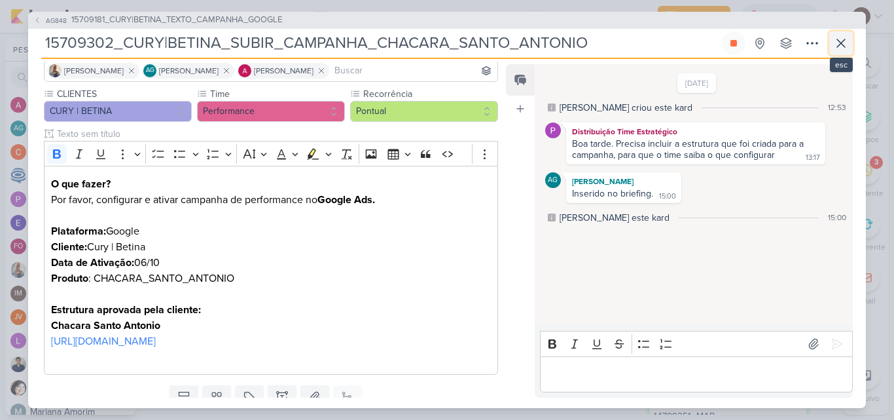
click at [843, 38] on icon at bounding box center [842, 43] width 16 height 16
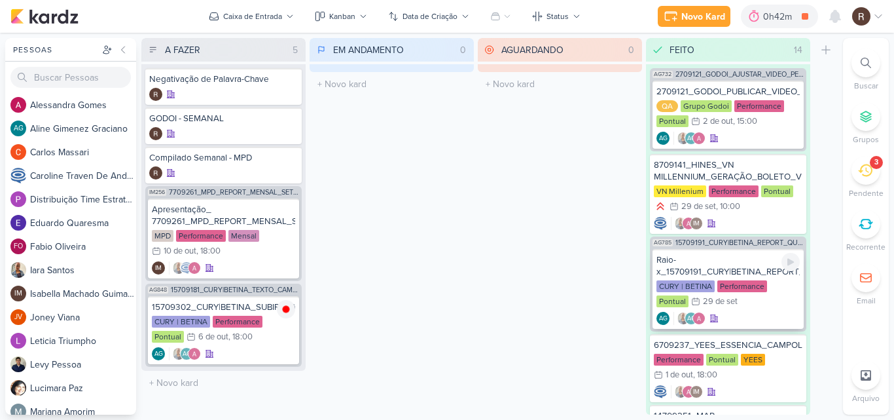
click at [710, 253] on div "Raio-x_15709191_CURY|BETINA_REPORT_QUINZENAL_30.09 CURY | BETINA Performance Po…" at bounding box center [728, 289] width 151 height 80
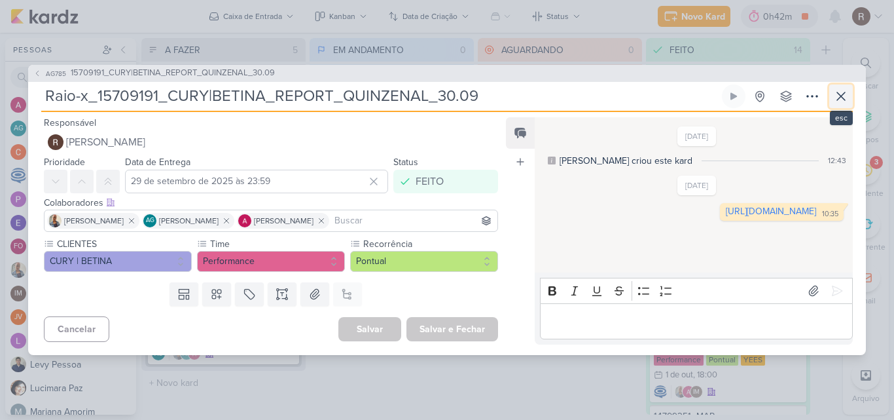
click at [841, 92] on icon at bounding box center [842, 96] width 16 height 16
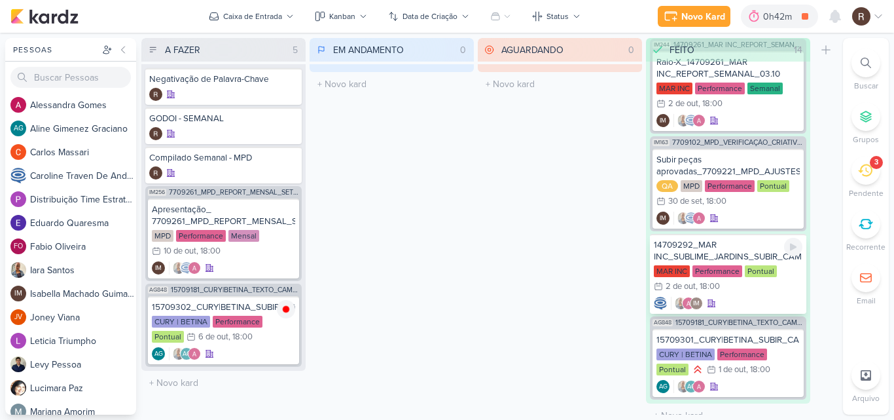
scroll to position [1061, 0]
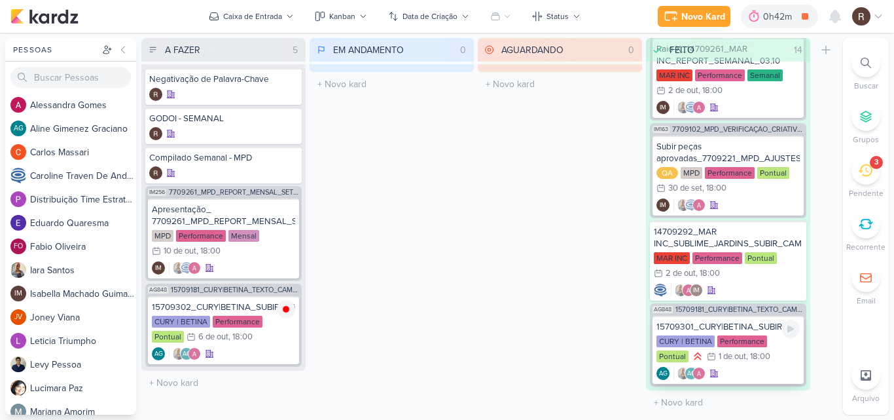
click at [742, 328] on div "15709301_CURY|BETINA_SUBIR_CAMPANHA_BARRA_FUNDA" at bounding box center [728, 327] width 143 height 12
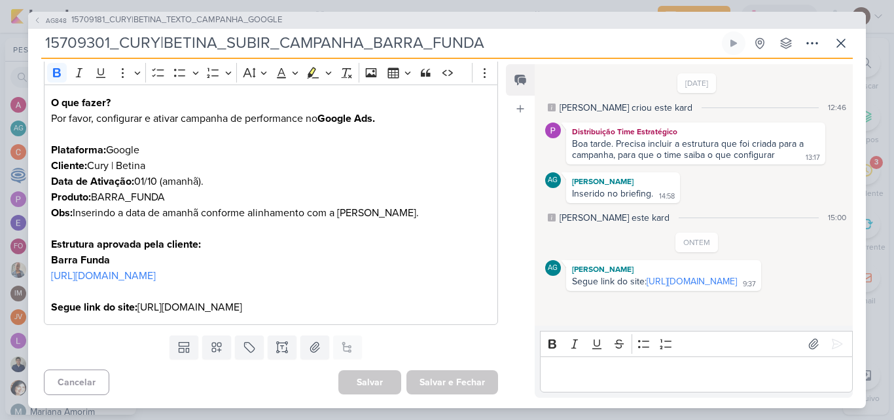
scroll to position [194, 0]
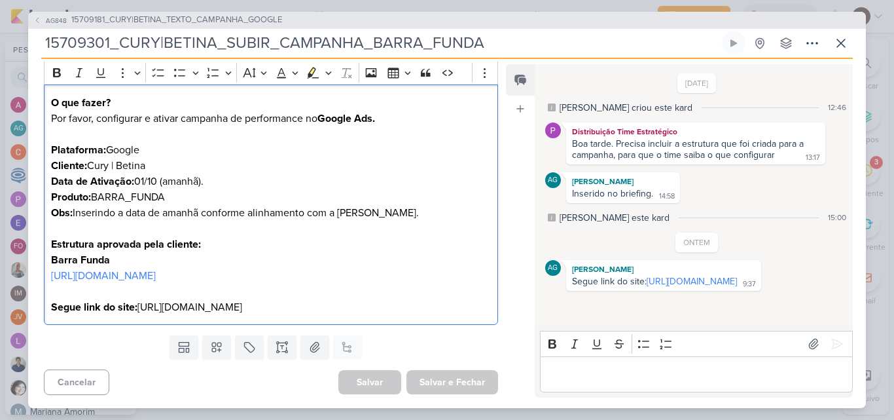
drag, startPoint x: 141, startPoint y: 304, endPoint x: 280, endPoint y: 312, distance: 139.7
click at [280, 312] on p "https://docs.google.com/spreadsheets/d/1g2KxiPVic3OWHA_PMBqZblwWSe5MZaR4wZPDfky…" at bounding box center [271, 291] width 440 height 47
copy p "https://betinadacury.com.br/"
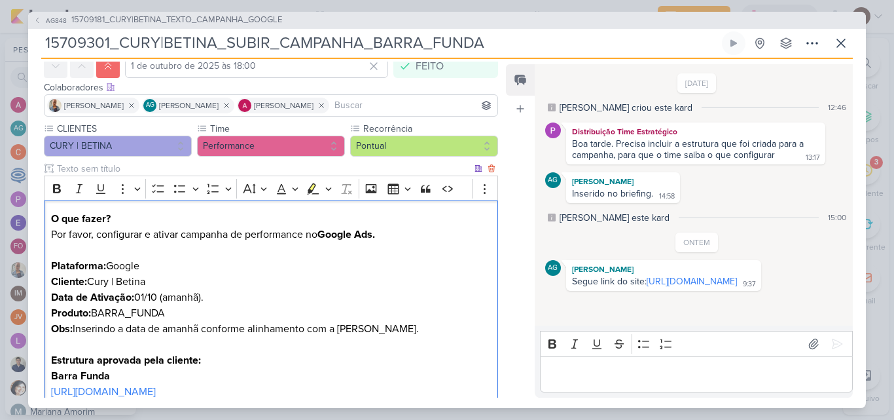
scroll to position [0, 0]
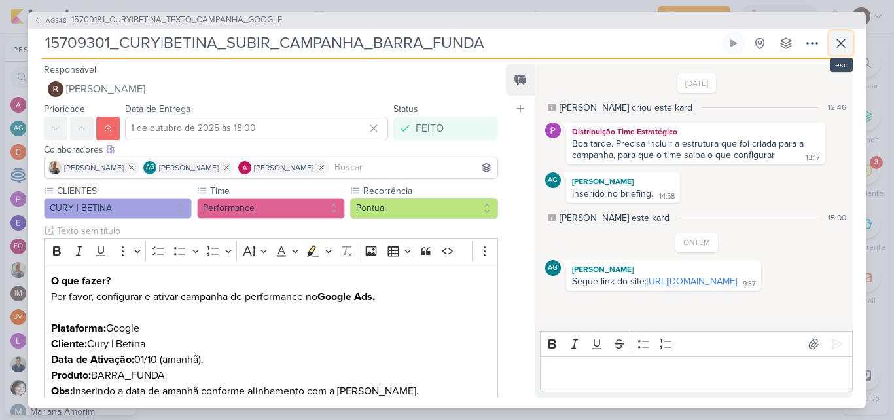
click at [839, 48] on icon at bounding box center [842, 43] width 16 height 16
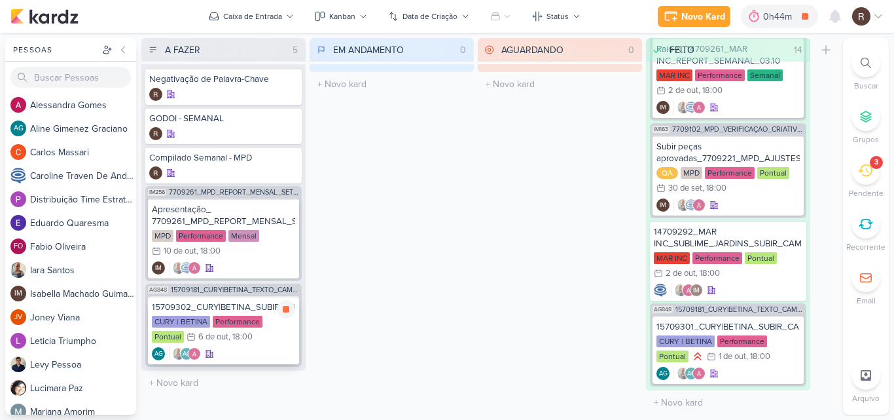
click at [248, 314] on div "15709302_CURY|BETINA_SUBIR_CAMPANHA_CHACARA_SANTO_ANTONIO CURY | BETINA Perform…" at bounding box center [223, 330] width 151 height 68
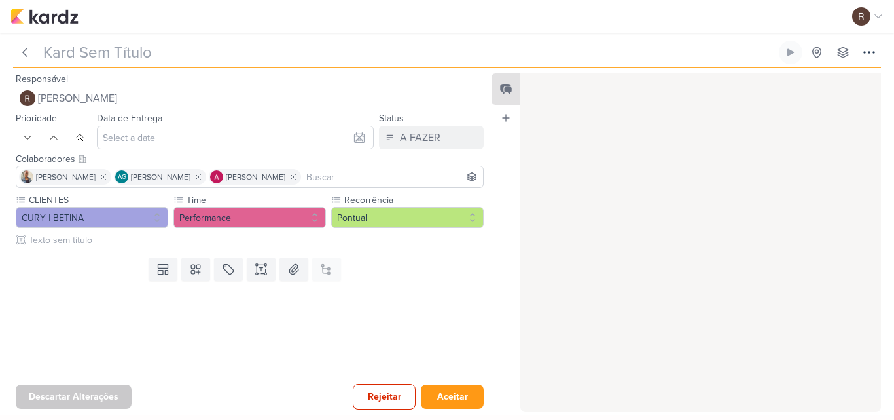
type input "15709302_CURY|BETINA_SUBIR_CAMPANHA_CHACARA_SANTO_ANTONIO"
type input "6 de outubro de 2025 às 18:00"
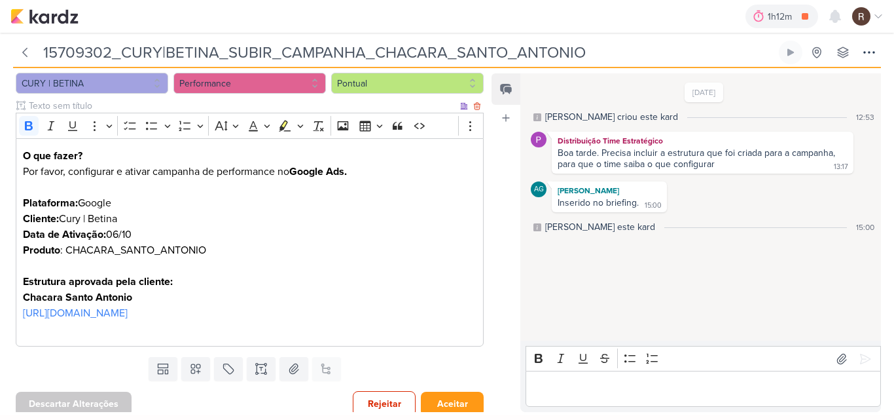
scroll to position [157, 0]
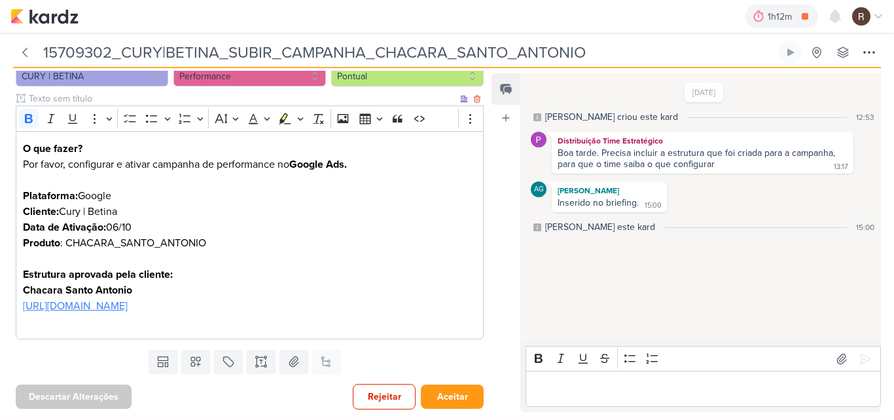
click at [129, 298] on p "[URL][DOMAIN_NAME]" at bounding box center [250, 306] width 454 height 16
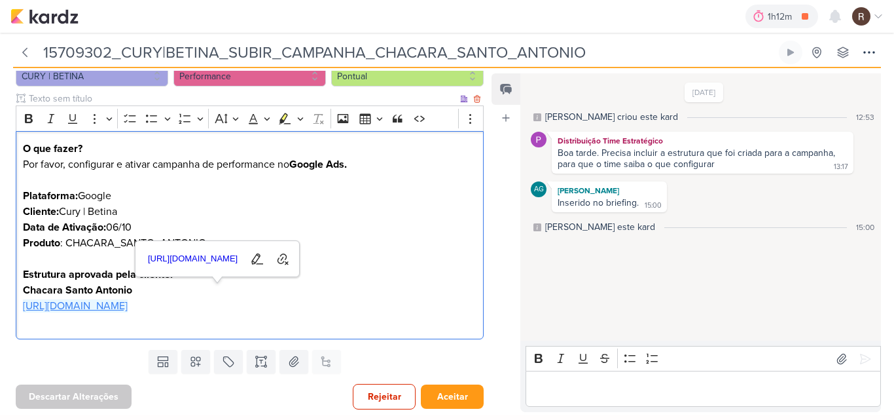
click at [128, 310] on link "[URL][DOMAIN_NAME]" at bounding box center [75, 305] width 105 height 13
